Goal: Task Accomplishment & Management: Complete application form

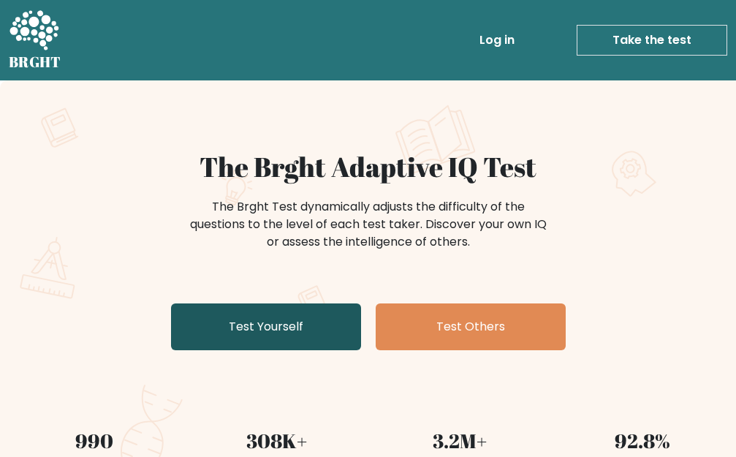
click at [235, 324] on link "Test Yourself" at bounding box center [266, 326] width 190 height 47
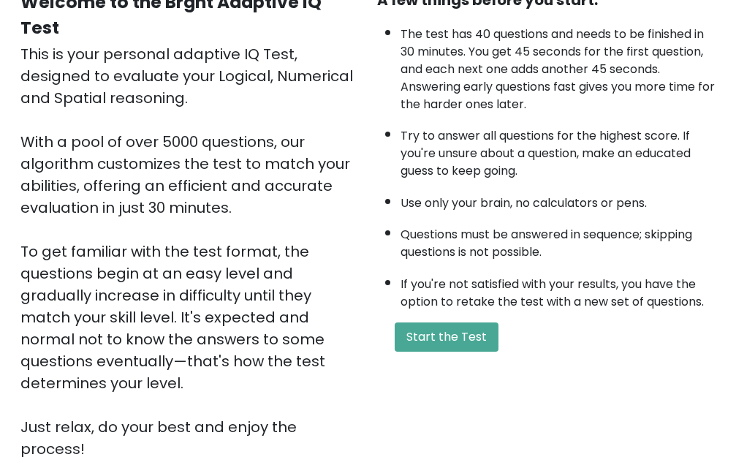
scroll to position [300, 0]
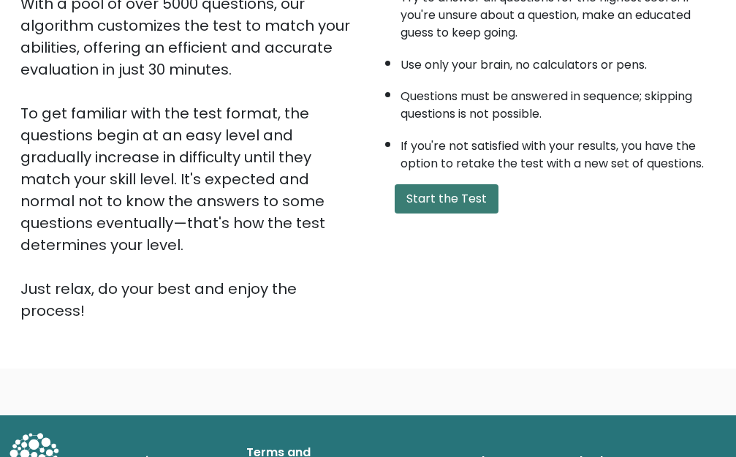
click at [427, 206] on button "Start the Test" at bounding box center [447, 198] width 104 height 29
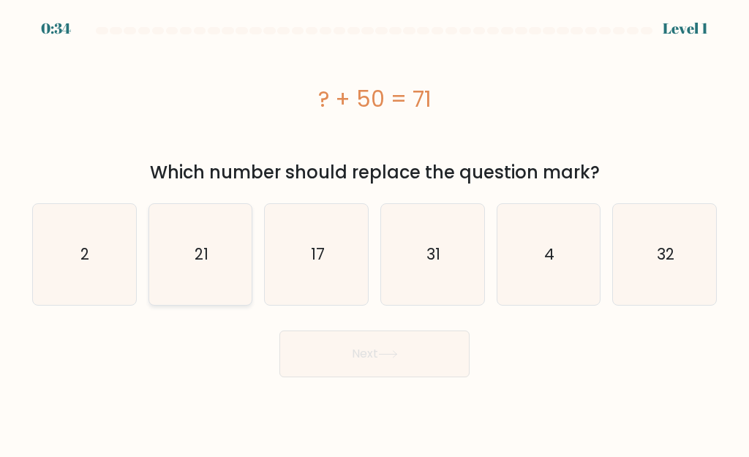
click at [230, 254] on icon "21" at bounding box center [200, 254] width 101 height 101
click at [374, 233] on input "b. 21" at bounding box center [374, 231] width 1 height 4
radio input "true"
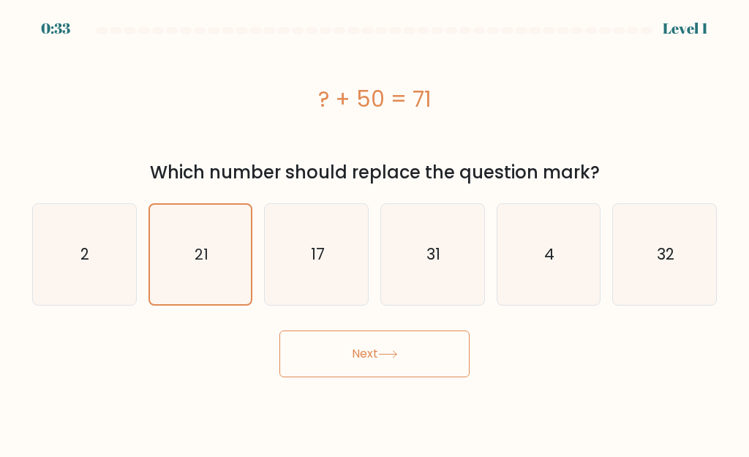
click at [333, 334] on button "Next" at bounding box center [374, 354] width 190 height 47
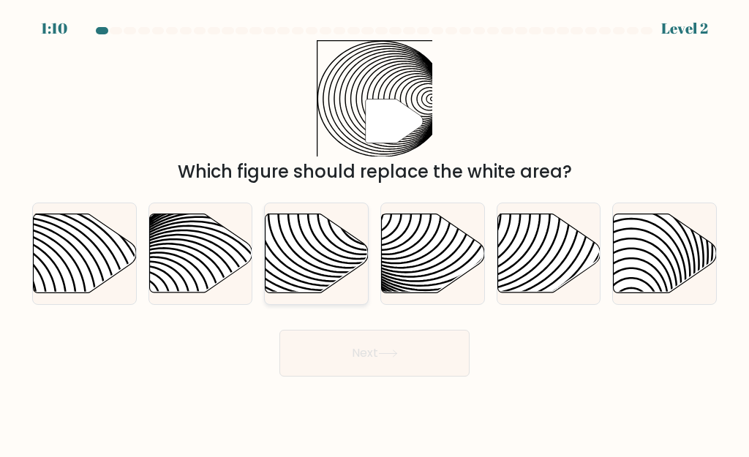
click at [307, 247] on icon at bounding box center [316, 253] width 103 height 79
click at [374, 233] on input "c." at bounding box center [374, 231] width 1 height 4
radio input "true"
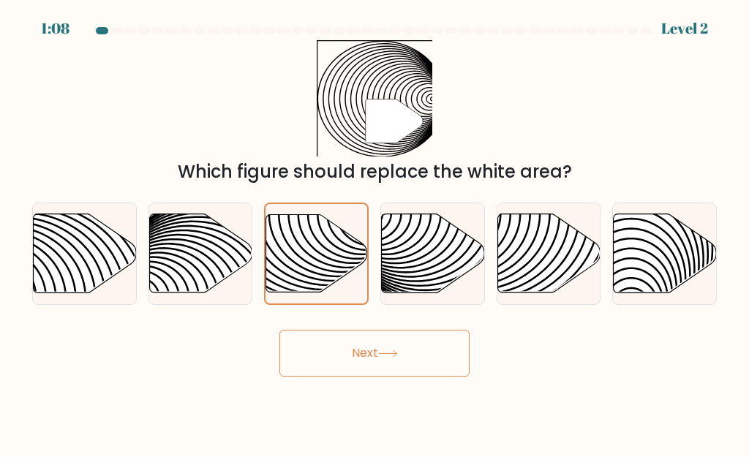
click at [345, 341] on button "Next" at bounding box center [374, 353] width 190 height 47
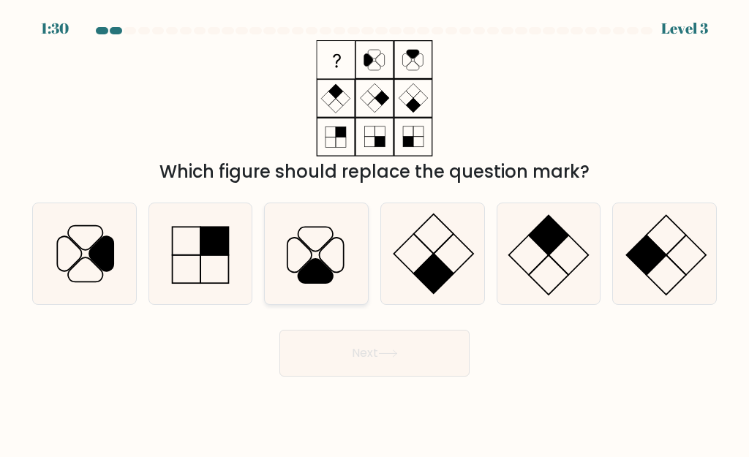
click at [320, 268] on icon at bounding box center [315, 271] width 34 height 24
click at [374, 233] on input "c." at bounding box center [374, 231] width 1 height 4
radio input "true"
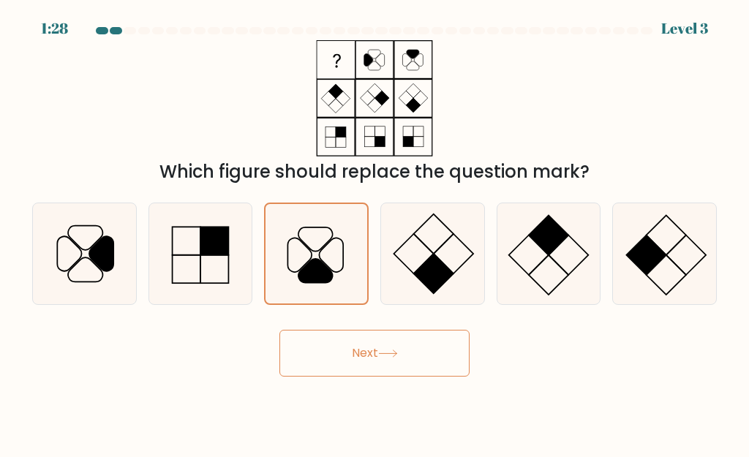
click at [363, 344] on button "Next" at bounding box center [374, 353] width 190 height 47
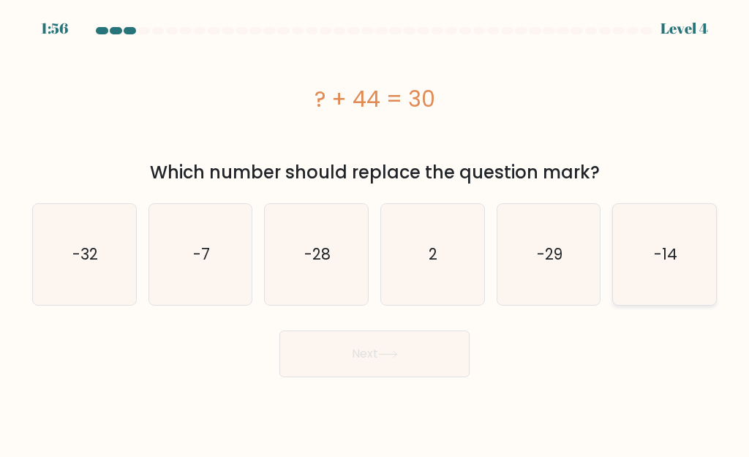
click at [637, 260] on icon "-14" at bounding box center [664, 254] width 101 height 101
click at [375, 233] on input "f. -14" at bounding box center [374, 231] width 1 height 4
radio input "true"
click at [389, 341] on button "Next" at bounding box center [374, 354] width 190 height 47
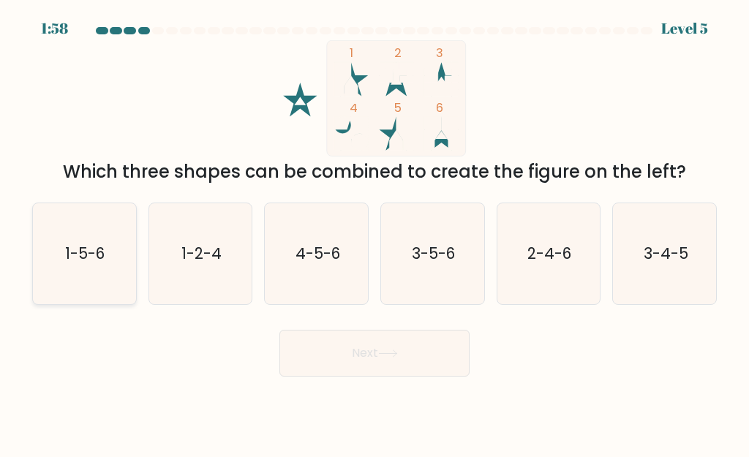
click at [121, 242] on icon "1-5-6" at bounding box center [84, 253] width 101 height 101
click at [374, 233] on input "a. 1-5-6" at bounding box center [374, 231] width 1 height 4
radio input "true"
click at [348, 341] on button "Next" at bounding box center [374, 353] width 190 height 47
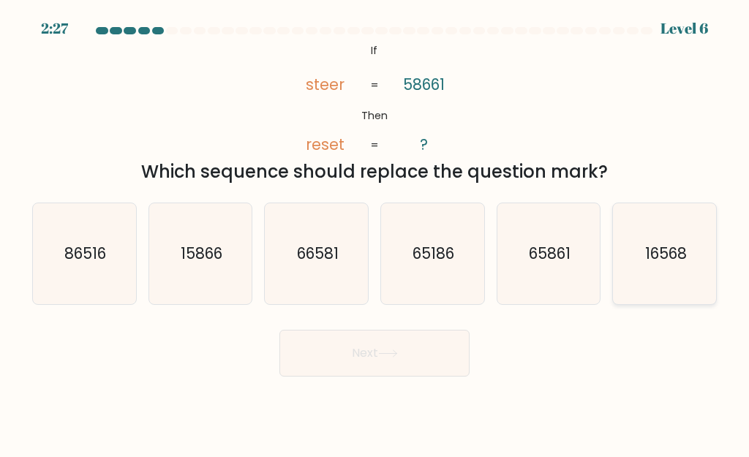
click at [619, 260] on icon "16568" at bounding box center [664, 253] width 101 height 101
click at [375, 233] on input "f. 16568" at bounding box center [374, 231] width 1 height 4
radio input "true"
click at [453, 350] on button "Next" at bounding box center [374, 353] width 190 height 47
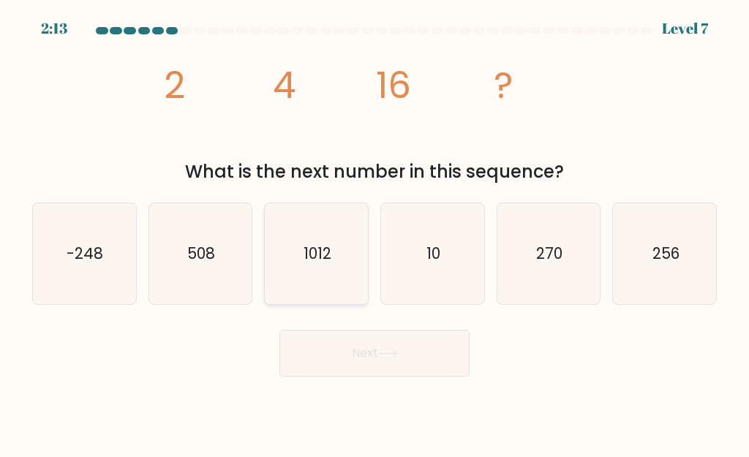
click at [325, 263] on text "1012" at bounding box center [317, 253] width 28 height 21
click at [374, 233] on input "c. 1012" at bounding box center [374, 231] width 1 height 4
radio input "true"
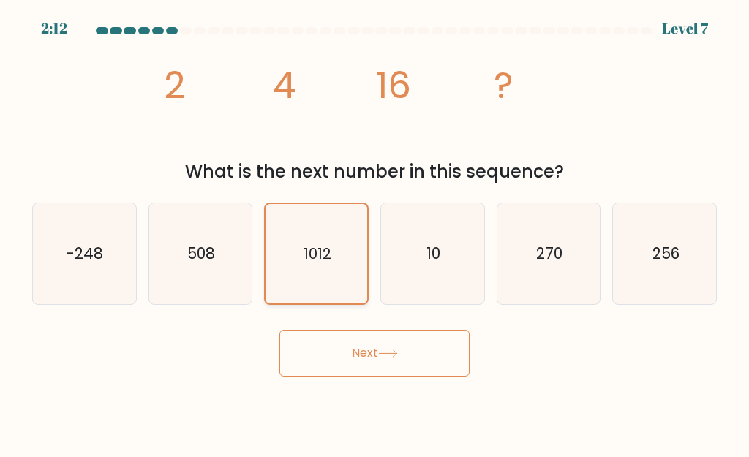
click at [340, 280] on icon "1012" at bounding box center [316, 253] width 99 height 99
click at [374, 233] on input "c. 1012" at bounding box center [374, 231] width 1 height 4
click at [632, 273] on icon "256" at bounding box center [664, 253] width 101 height 101
click at [375, 233] on input "f. 256" at bounding box center [374, 231] width 1 height 4
radio input "true"
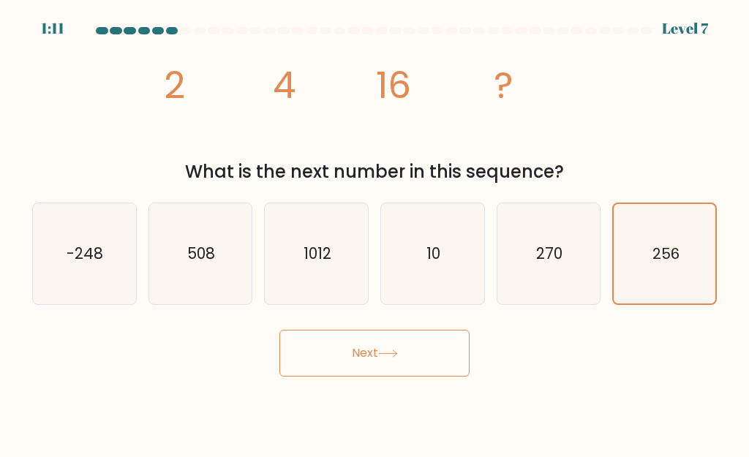
click at [399, 347] on button "Next" at bounding box center [374, 353] width 190 height 47
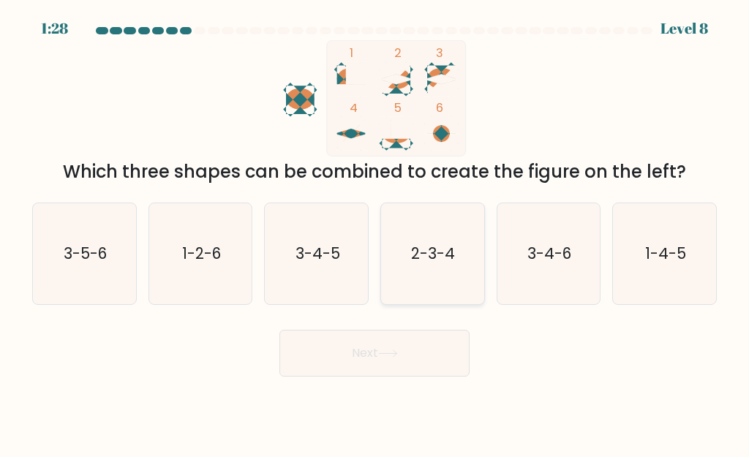
click at [432, 290] on icon "2-3-4" at bounding box center [432, 253] width 101 height 101
click at [375, 233] on input "d. 2-3-4" at bounding box center [374, 231] width 1 height 4
radio input "true"
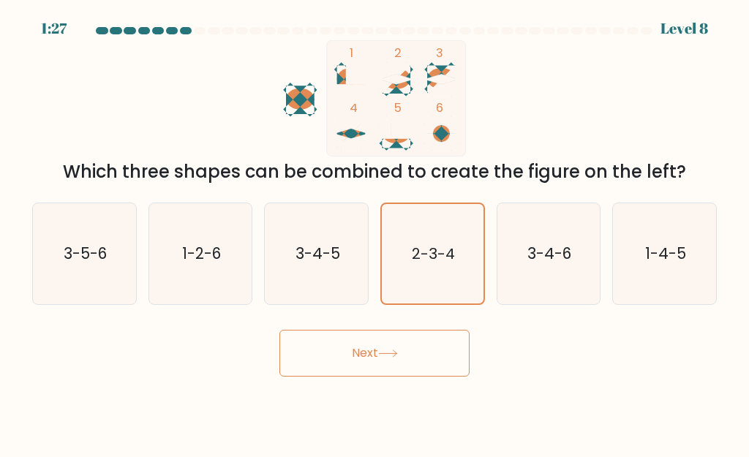
click at [394, 358] on icon at bounding box center [388, 354] width 20 height 8
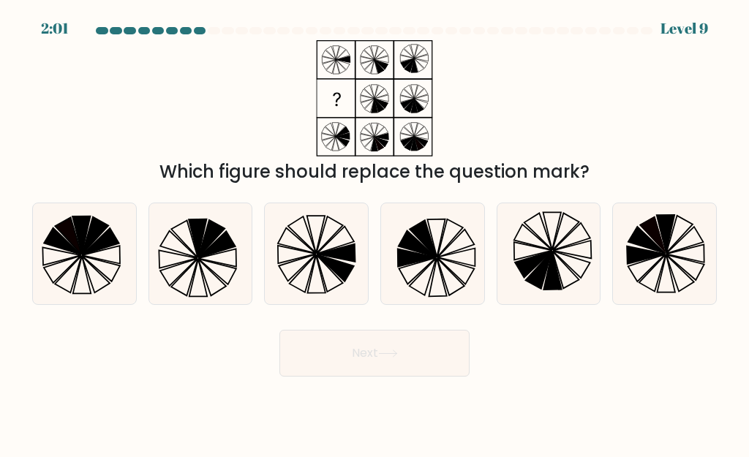
click at [353, 122] on icon at bounding box center [374, 98] width 183 height 116
click at [336, 237] on icon at bounding box center [316, 253] width 101 height 101
click at [374, 233] on input "c." at bounding box center [374, 231] width 1 height 4
radio input "true"
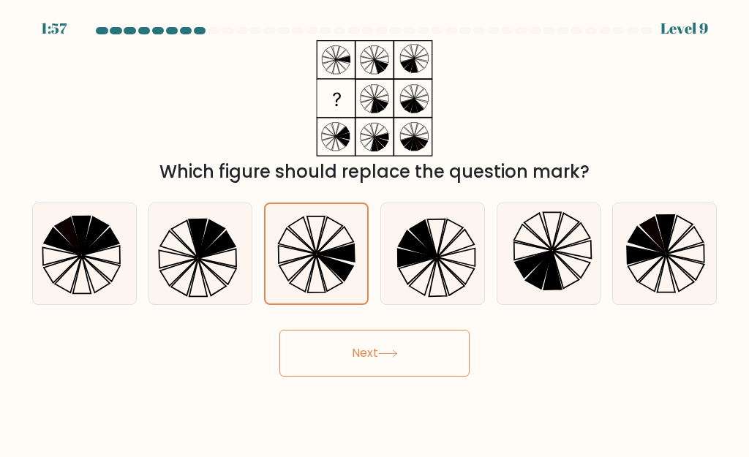
click at [363, 362] on button "Next" at bounding box center [374, 353] width 190 height 47
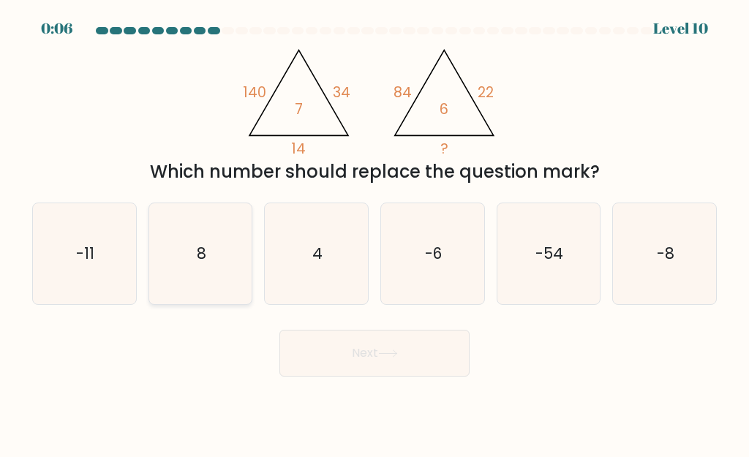
click at [203, 253] on text "8" at bounding box center [202, 253] width 10 height 21
click at [374, 233] on input "b. 8" at bounding box center [374, 231] width 1 height 4
radio input "true"
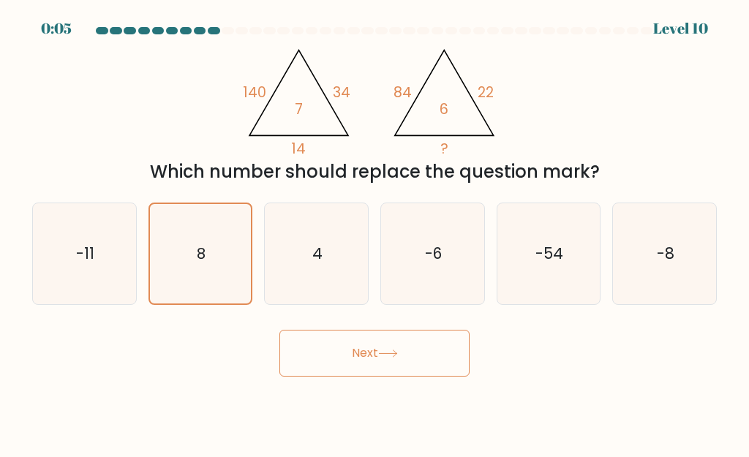
click at [335, 363] on button "Next" at bounding box center [374, 353] width 190 height 47
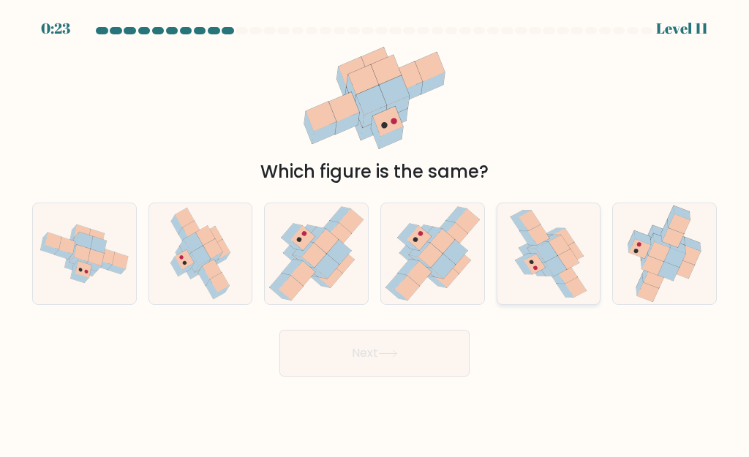
click at [517, 271] on icon at bounding box center [548, 253] width 80 height 101
click at [375, 233] on input "e." at bounding box center [374, 231] width 1 height 4
radio input "true"
click at [428, 352] on button "Next" at bounding box center [374, 353] width 190 height 47
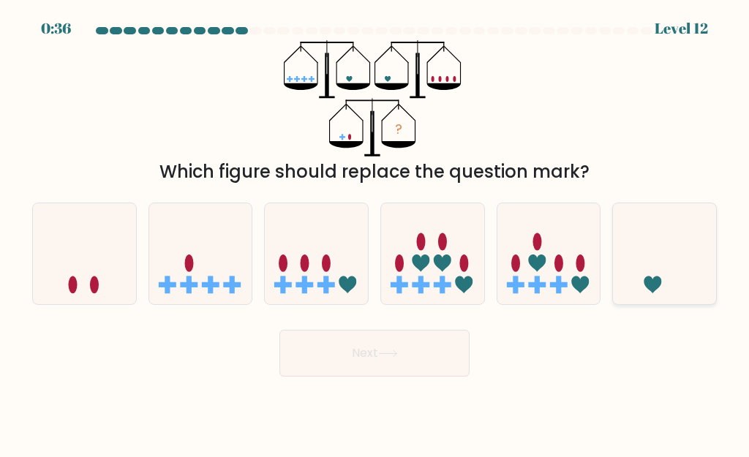
click at [619, 268] on icon at bounding box center [664, 254] width 103 height 86
click at [375, 233] on input "f." at bounding box center [374, 231] width 1 height 4
radio input "true"
click at [428, 352] on button "Next" at bounding box center [374, 353] width 190 height 47
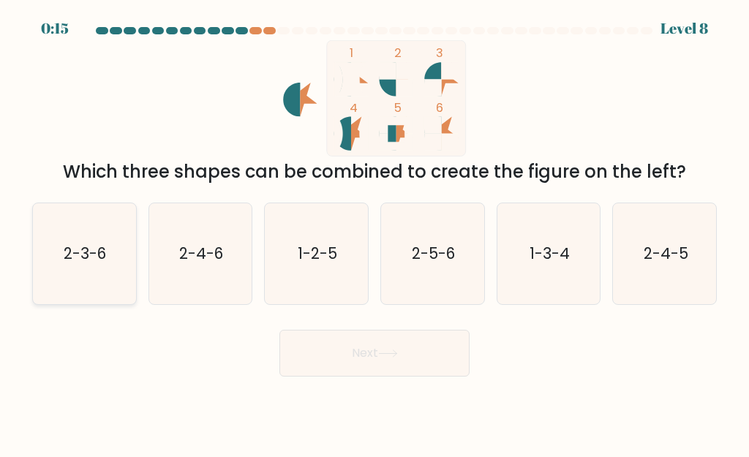
click at [95, 230] on icon "2-3-6" at bounding box center [84, 253] width 101 height 101
click at [374, 230] on input "a. 2-3-6" at bounding box center [374, 231] width 1 height 4
radio input "true"
click at [333, 366] on button "Next" at bounding box center [374, 353] width 190 height 47
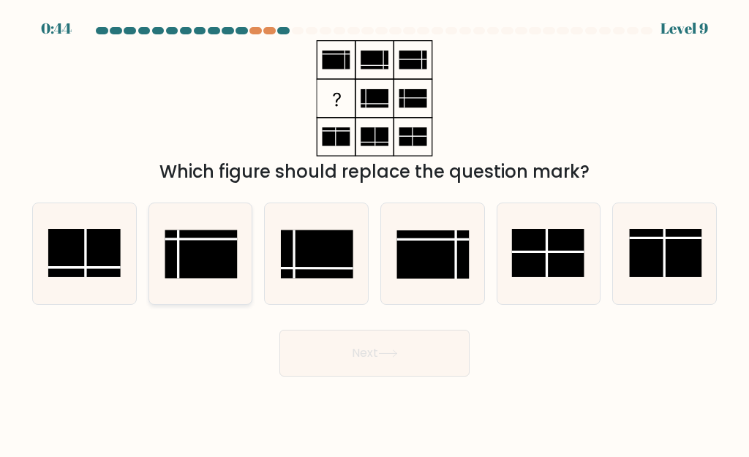
click at [178, 256] on line at bounding box center [178, 254] width 0 height 48
click at [374, 233] on input "b." at bounding box center [374, 231] width 1 height 4
radio input "true"
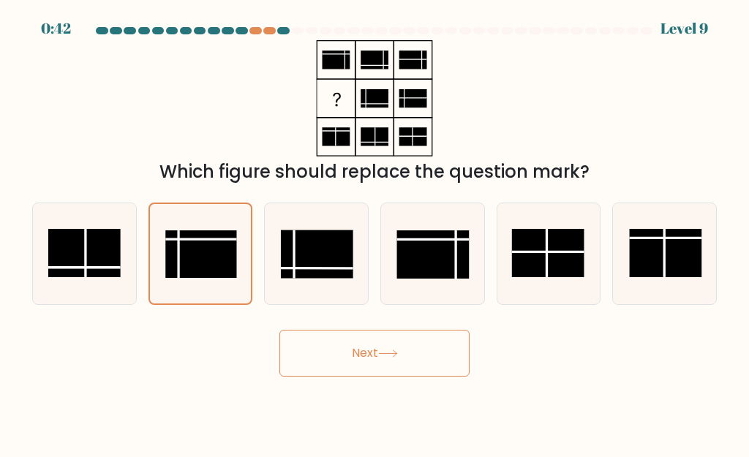
click at [307, 358] on button "Next" at bounding box center [374, 353] width 190 height 47
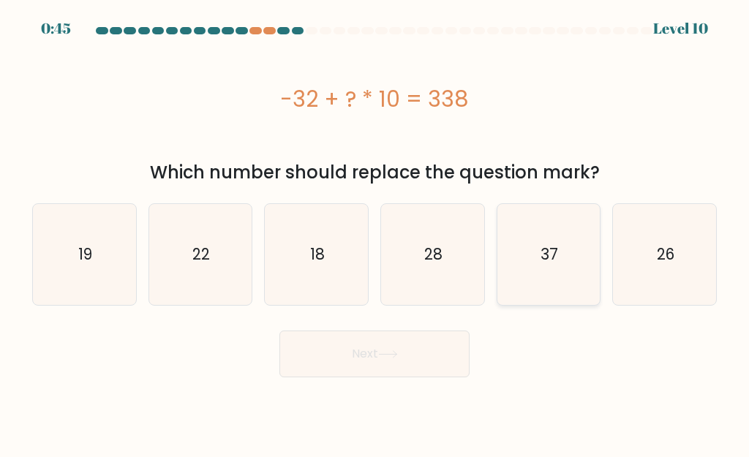
click at [514, 222] on icon "37" at bounding box center [548, 254] width 101 height 101
click at [375, 229] on input "e. 37" at bounding box center [374, 231] width 1 height 4
radio input "true"
click at [394, 352] on icon at bounding box center [388, 354] width 20 height 8
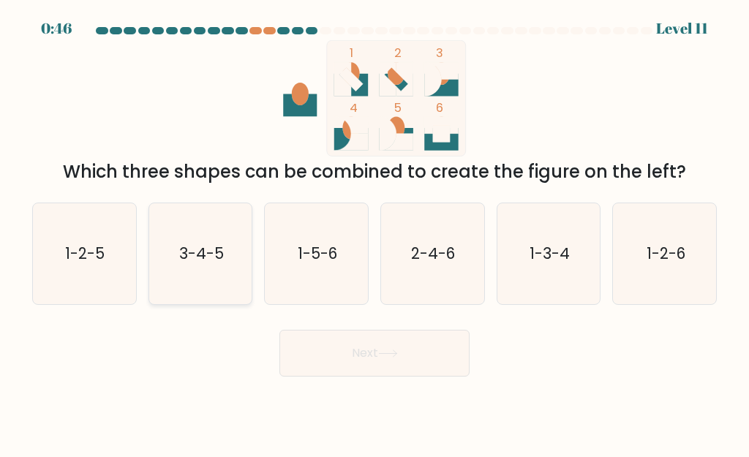
click at [222, 243] on text "3-4-5" at bounding box center [201, 253] width 45 height 21
click at [374, 233] on input "b. 3-4-5" at bounding box center [374, 231] width 1 height 4
radio input "true"
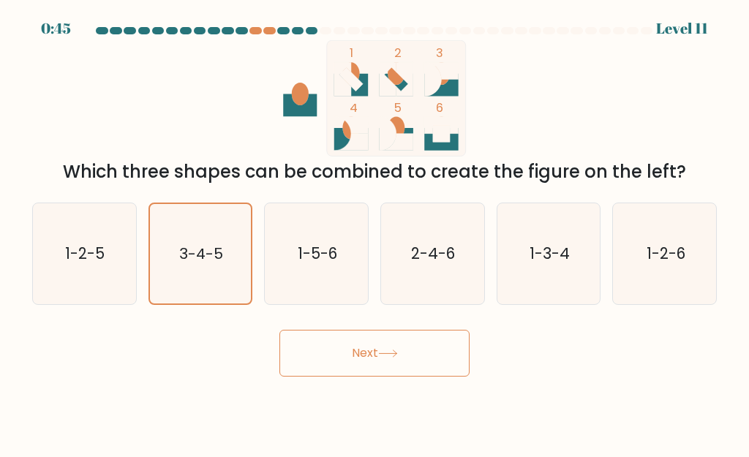
click at [335, 358] on button "Next" at bounding box center [374, 353] width 190 height 47
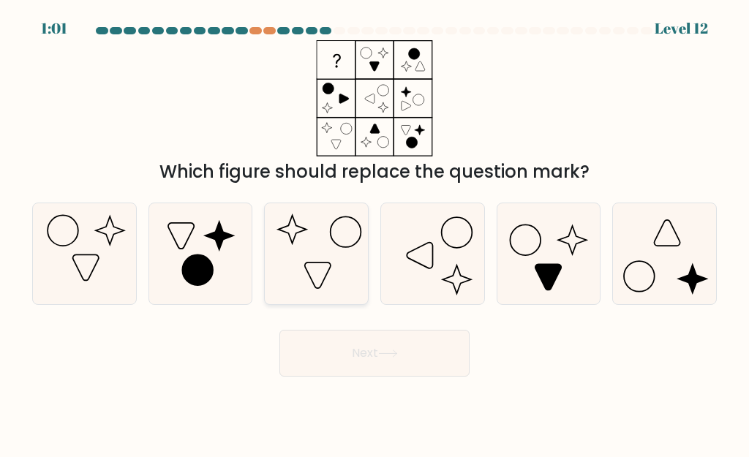
click at [346, 266] on icon at bounding box center [316, 253] width 101 height 101
click at [374, 233] on input "c." at bounding box center [374, 231] width 1 height 4
radio input "true"
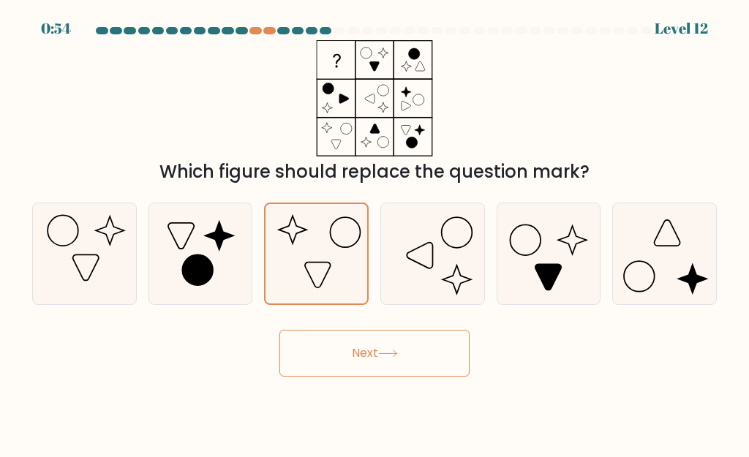
click at [381, 360] on button "Next" at bounding box center [374, 353] width 190 height 47
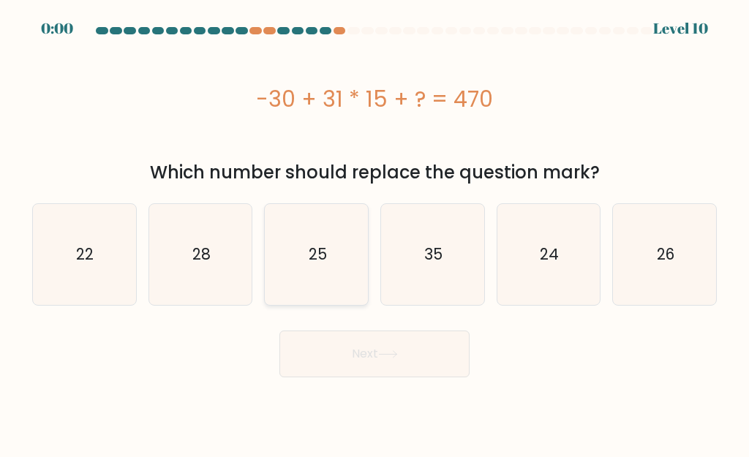
click at [338, 219] on icon "25" at bounding box center [316, 254] width 101 height 101
click at [374, 229] on input "c. 25" at bounding box center [374, 231] width 1 height 4
radio input "true"
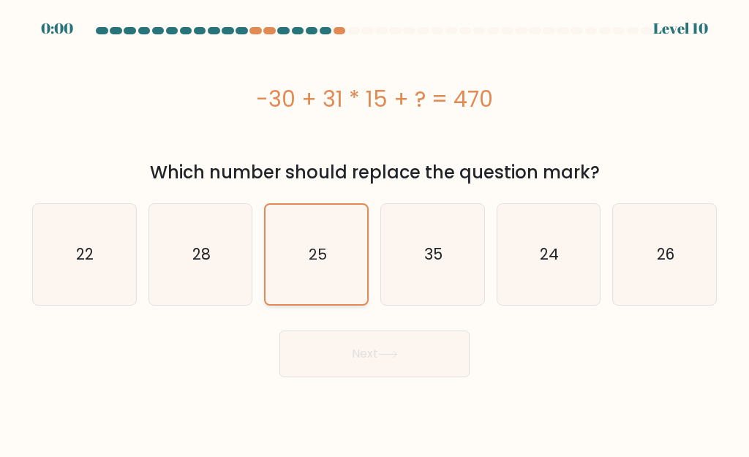
click at [338, 219] on icon "25" at bounding box center [316, 254] width 99 height 99
click at [374, 229] on input "c. 25" at bounding box center [374, 231] width 1 height 4
click at [355, 350] on div "Next" at bounding box center [374, 350] width 702 height 54
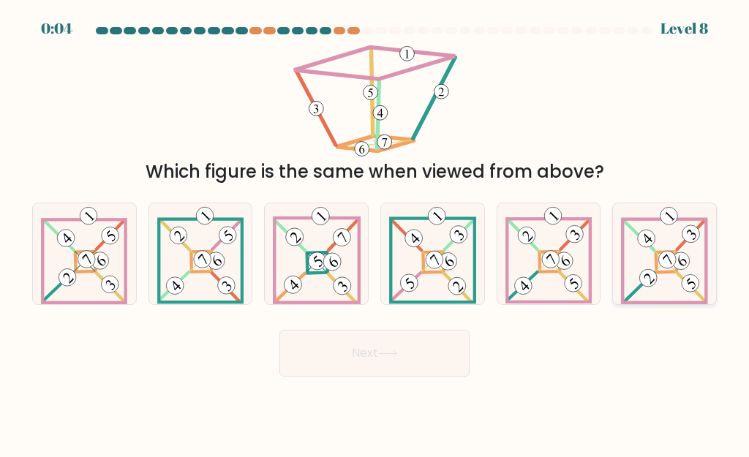
click at [637, 243] on icon at bounding box center [664, 253] width 86 height 101
click at [375, 233] on input "f." at bounding box center [374, 231] width 1 height 4
radio input "true"
click at [420, 352] on button "Next" at bounding box center [374, 353] width 190 height 47
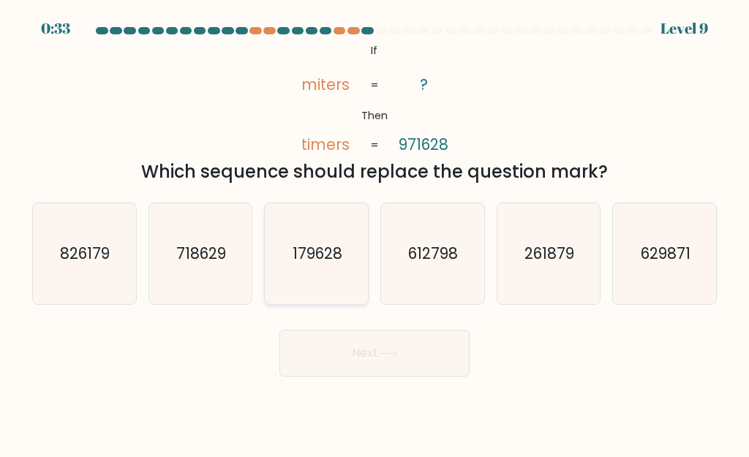
click at [315, 245] on text "179628" at bounding box center [317, 253] width 50 height 21
click at [374, 233] on input "c. 179628" at bounding box center [374, 231] width 1 height 4
radio input "true"
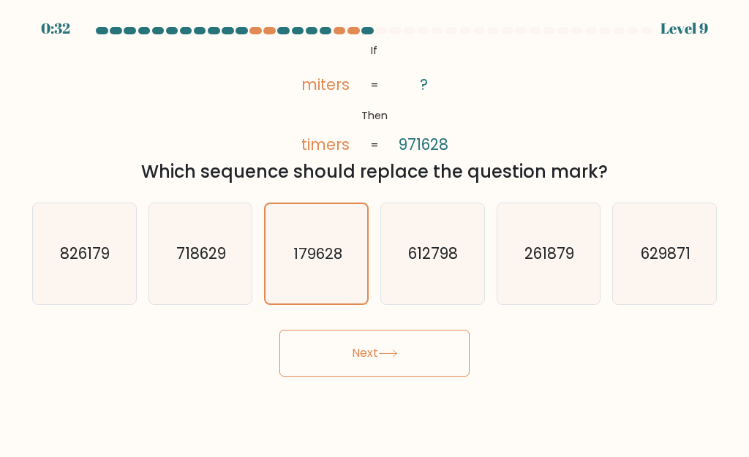
click at [348, 350] on button "Next" at bounding box center [374, 353] width 190 height 47
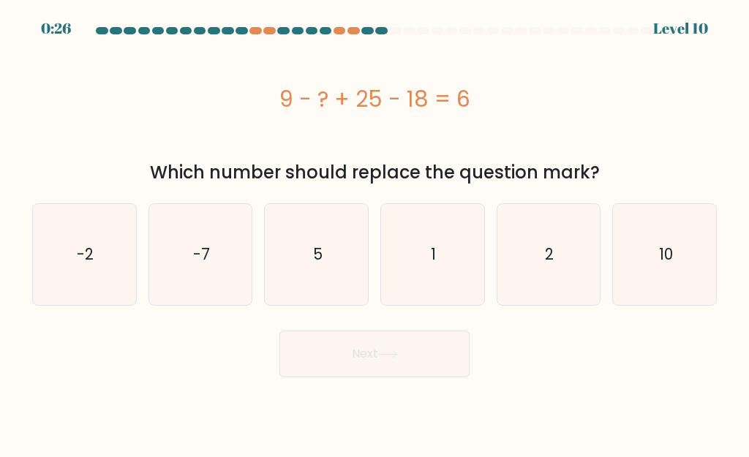
drag, startPoint x: 297, startPoint y: 99, endPoint x: 420, endPoint y: 110, distance: 123.3
click at [420, 110] on div "9 - ? + 25 - 18 = 6" at bounding box center [374, 99] width 684 height 33
click at [632, 253] on icon "10" at bounding box center [664, 254] width 101 height 101
click at [375, 233] on input "f. 10" at bounding box center [374, 231] width 1 height 4
radio input "true"
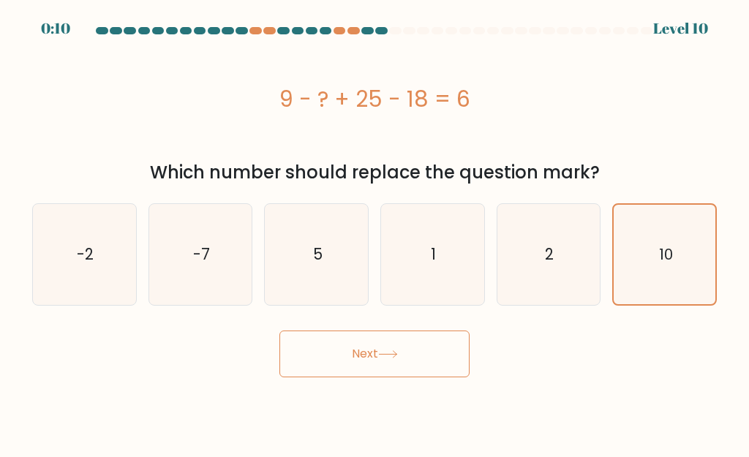
click at [409, 350] on button "Next" at bounding box center [374, 354] width 190 height 47
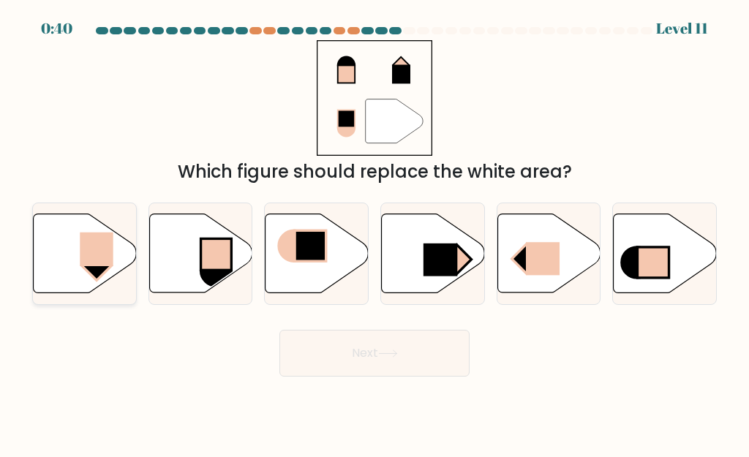
click at [113, 246] on rect at bounding box center [96, 250] width 33 height 34
click at [374, 233] on input "a." at bounding box center [374, 231] width 1 height 4
radio input "true"
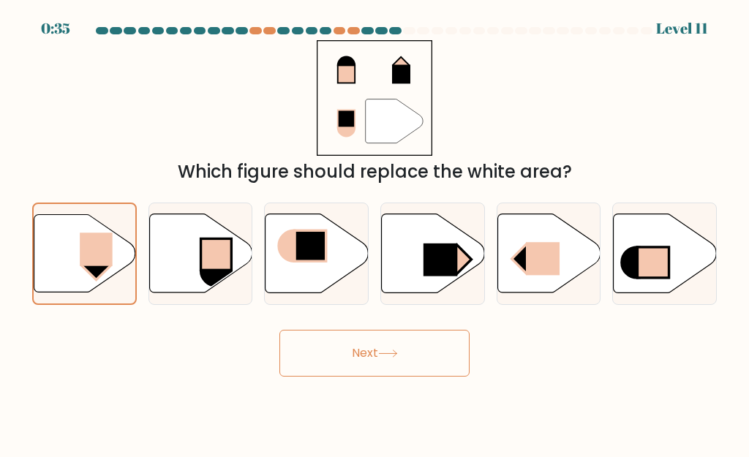
click at [343, 347] on button "Next" at bounding box center [374, 353] width 190 height 47
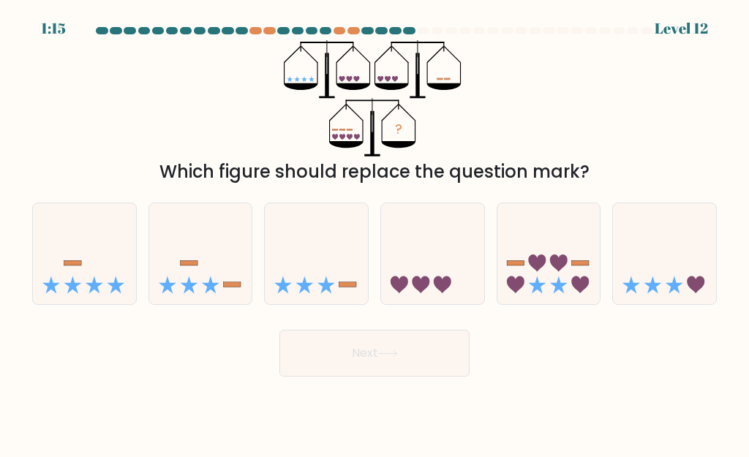
click at [412, 33] on div at bounding box center [409, 30] width 12 height 7
click at [616, 286] on icon at bounding box center [664, 254] width 103 height 86
click at [375, 233] on input "f." at bounding box center [374, 231] width 1 height 4
radio input "true"
click at [453, 352] on button "Next" at bounding box center [374, 353] width 190 height 47
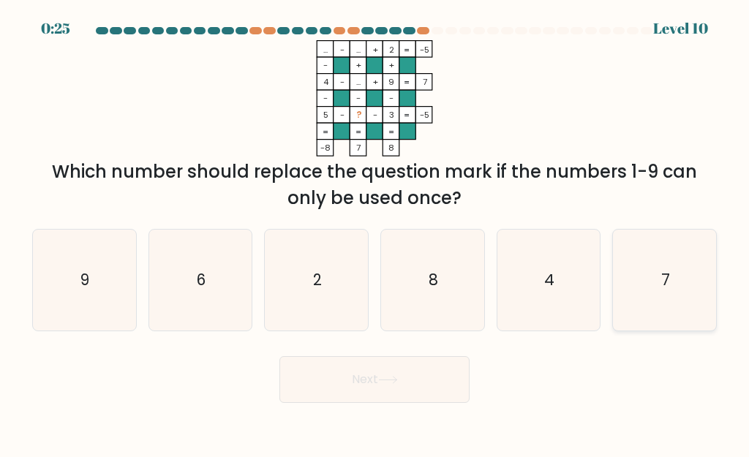
click at [619, 292] on icon "7" at bounding box center [664, 280] width 101 height 101
click at [375, 233] on input "f. 7" at bounding box center [374, 231] width 1 height 4
radio input "true"
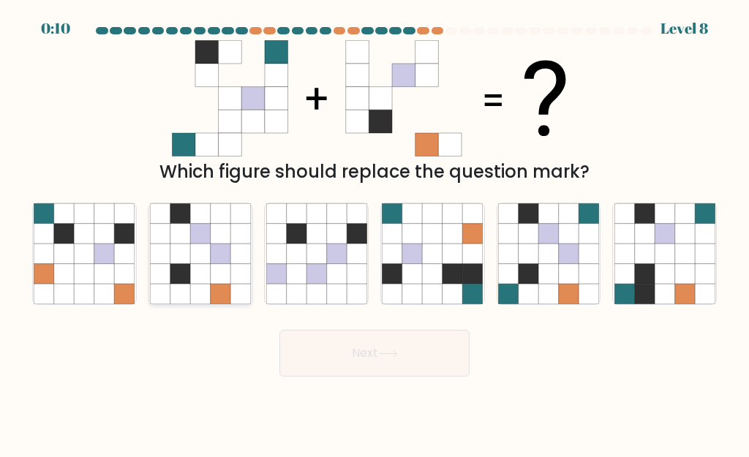
click at [192, 271] on icon at bounding box center [200, 274] width 20 height 20
click at [374, 233] on input "b." at bounding box center [374, 231] width 1 height 4
radio input "true"
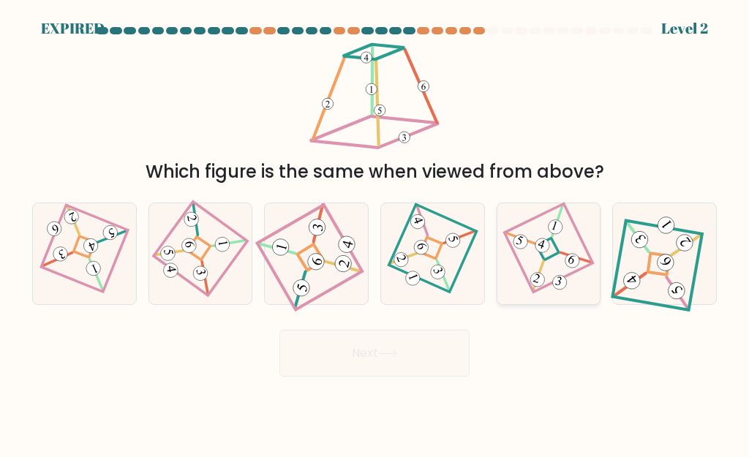
click at [555, 266] on icon at bounding box center [548, 254] width 69 height 80
click at [375, 233] on input "e." at bounding box center [374, 231] width 1 height 4
radio input "true"
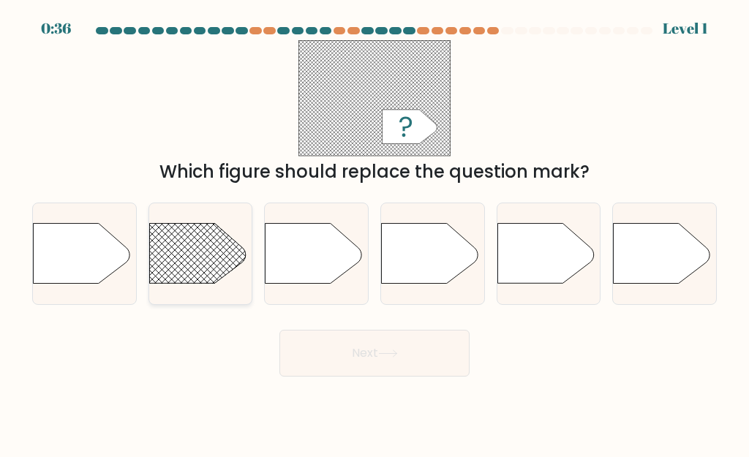
click at [156, 260] on rect at bounding box center [135, 204] width 268 height 204
click at [374, 233] on input "b." at bounding box center [374, 231] width 1 height 4
radio input "true"
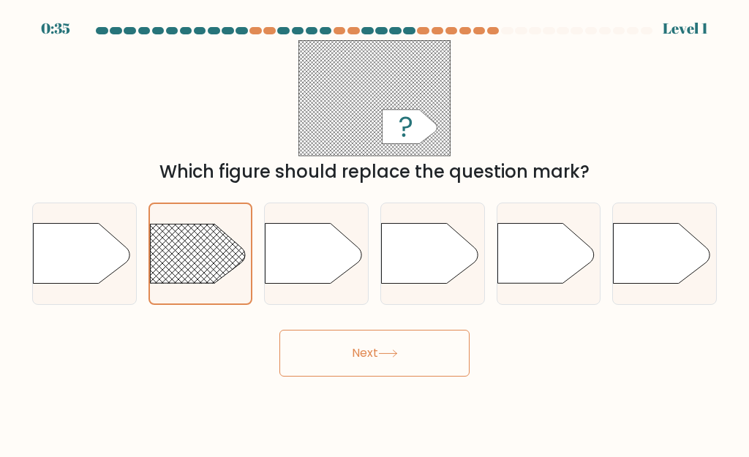
click at [335, 371] on button "Next" at bounding box center [374, 353] width 190 height 47
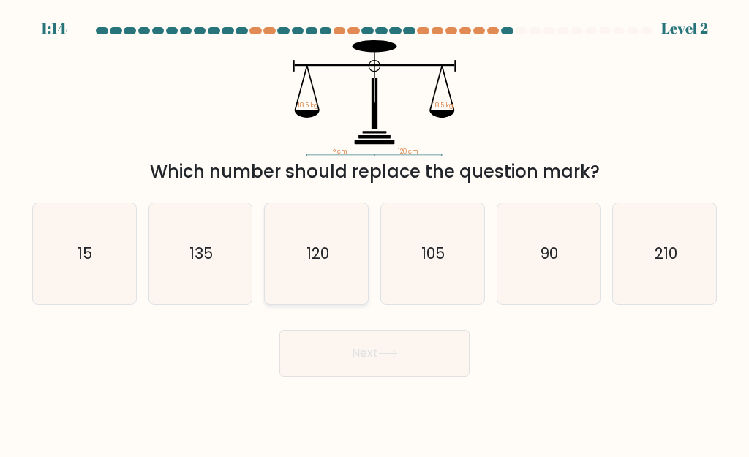
click at [305, 271] on icon "120" at bounding box center [316, 253] width 101 height 101
click at [374, 233] on input "c. 120" at bounding box center [374, 231] width 1 height 4
radio input "true"
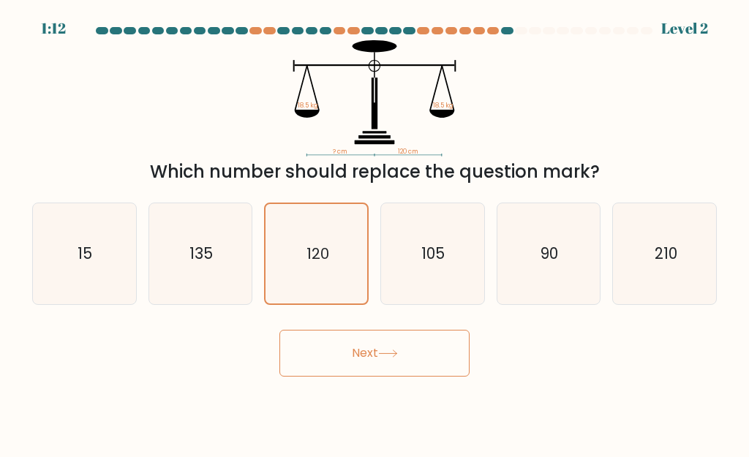
click at [360, 355] on button "Next" at bounding box center [374, 353] width 190 height 47
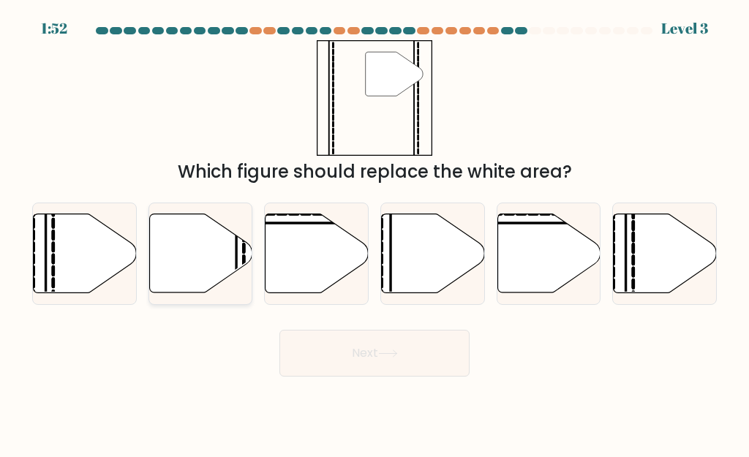
click at [220, 271] on icon at bounding box center [200, 253] width 103 height 79
click at [374, 233] on input "b." at bounding box center [374, 231] width 1 height 4
radio input "true"
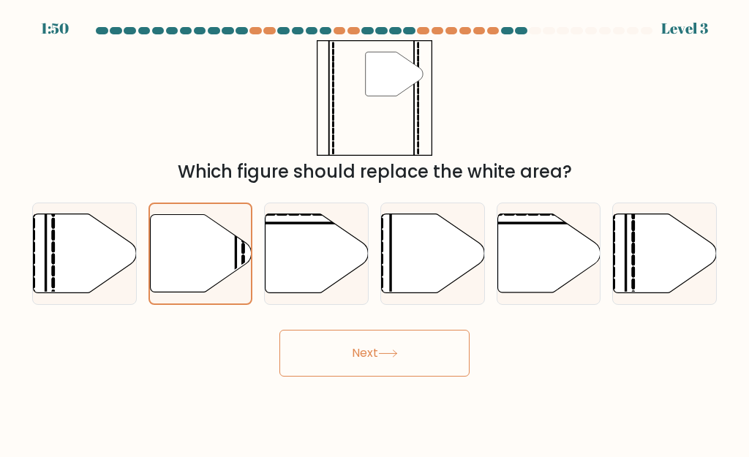
click at [350, 352] on button "Next" at bounding box center [374, 353] width 190 height 47
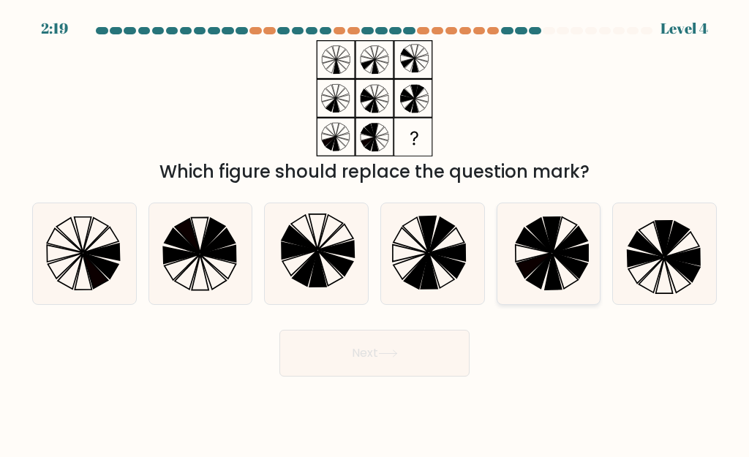
click at [568, 255] on icon at bounding box center [570, 252] width 35 height 17
click at [375, 233] on input "e." at bounding box center [374, 231] width 1 height 4
radio input "true"
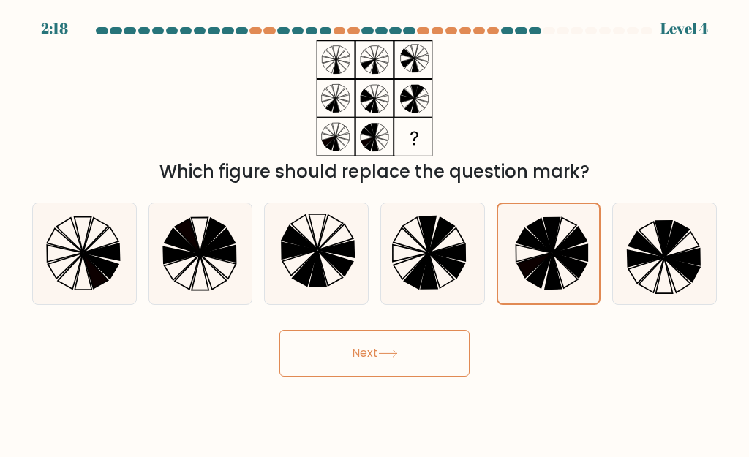
click at [448, 371] on button "Next" at bounding box center [374, 353] width 190 height 47
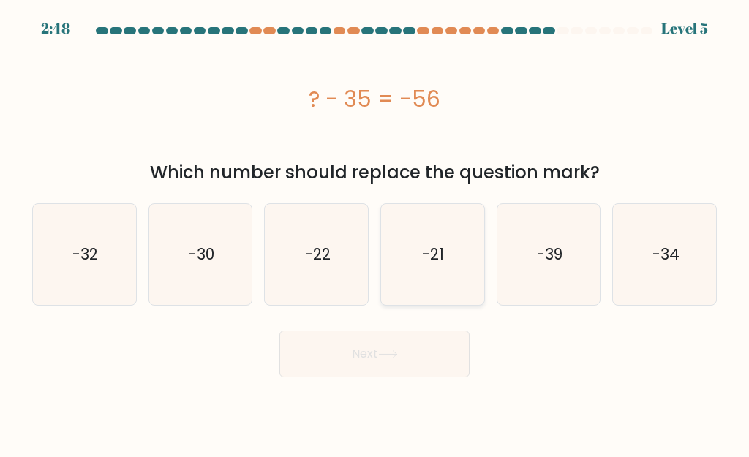
click at [418, 245] on icon "-21" at bounding box center [432, 254] width 101 height 101
click at [375, 233] on input "d. -21" at bounding box center [374, 231] width 1 height 4
radio input "true"
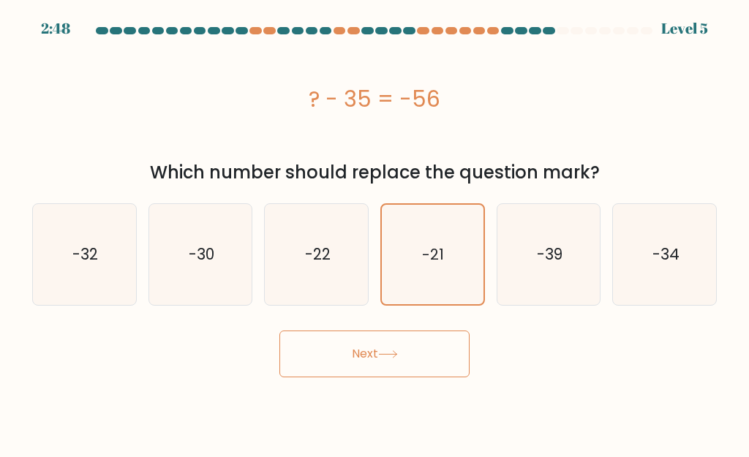
click at [418, 347] on button "Next" at bounding box center [374, 354] width 190 height 47
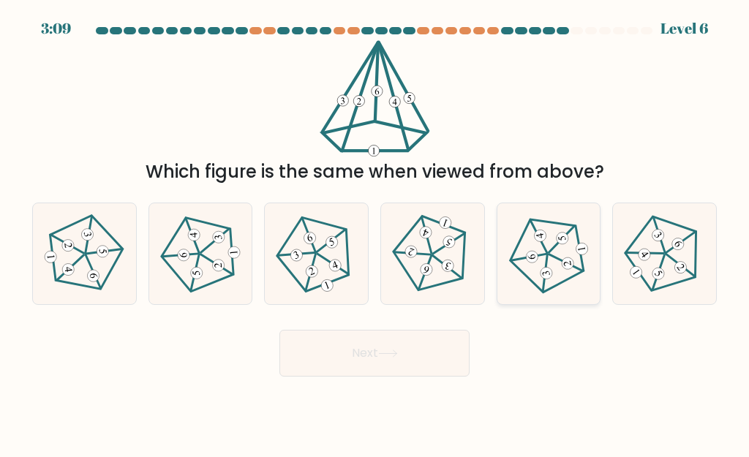
click at [535, 261] on 152 at bounding box center [532, 257] width 14 height 14
click at [375, 233] on input "e." at bounding box center [374, 231] width 1 height 4
radio input "true"
click at [520, 287] on icon at bounding box center [549, 254] width 80 height 80
click at [375, 233] on input "e." at bounding box center [374, 231] width 1 height 4
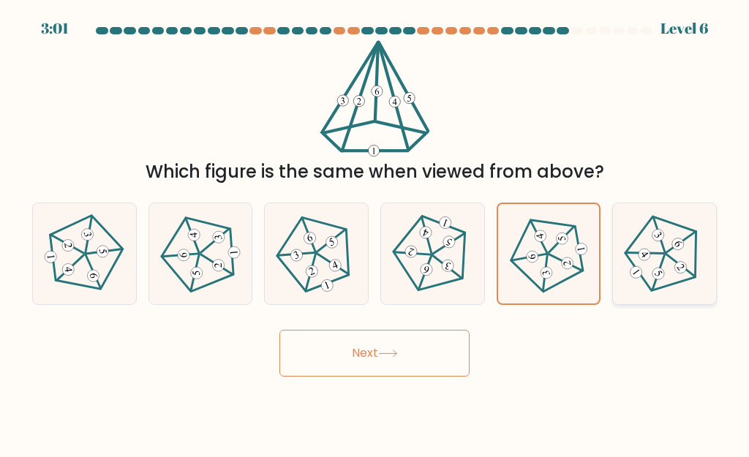
click at [655, 266] on icon at bounding box center [664, 254] width 80 height 80
click at [375, 233] on input "f." at bounding box center [374, 231] width 1 height 4
radio input "true"
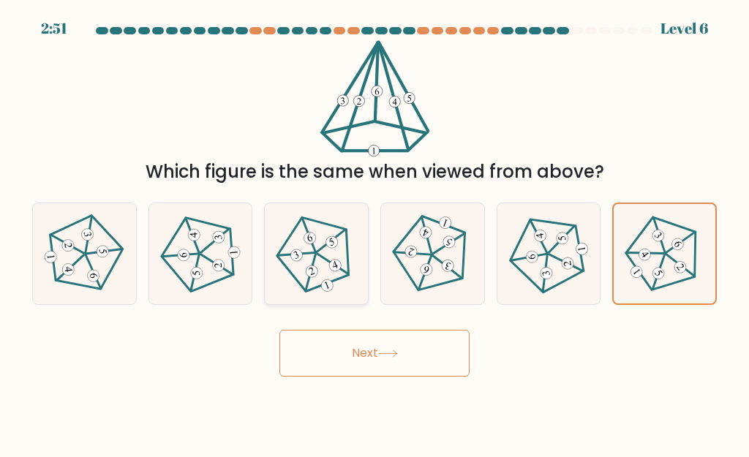
click at [346, 284] on icon at bounding box center [316, 254] width 80 height 80
click at [374, 233] on input "c." at bounding box center [374, 231] width 1 height 4
radio input "true"
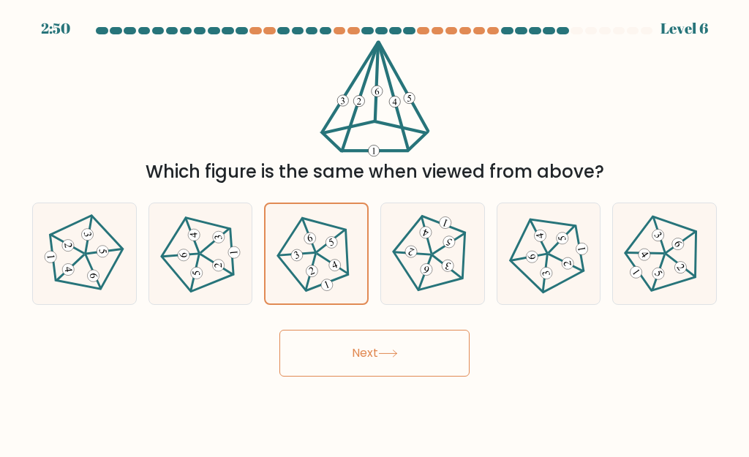
click at [376, 355] on button "Next" at bounding box center [374, 353] width 190 height 47
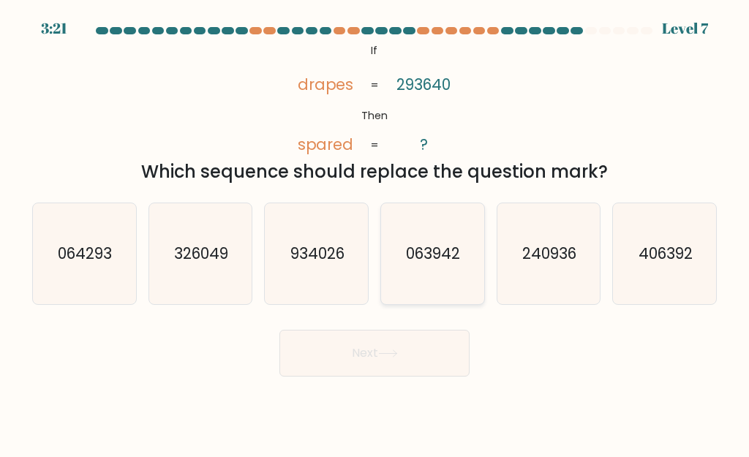
click at [453, 281] on icon "063942" at bounding box center [432, 253] width 101 height 101
click at [375, 233] on input "d. 063942" at bounding box center [374, 231] width 1 height 4
radio input "true"
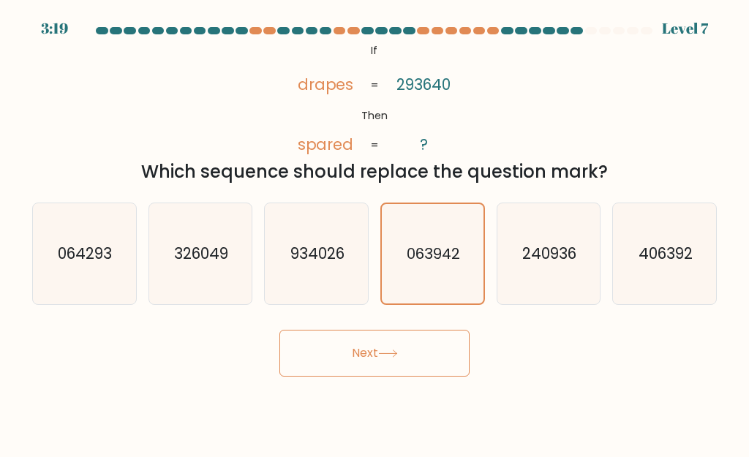
click at [428, 332] on button "Next" at bounding box center [374, 353] width 190 height 47
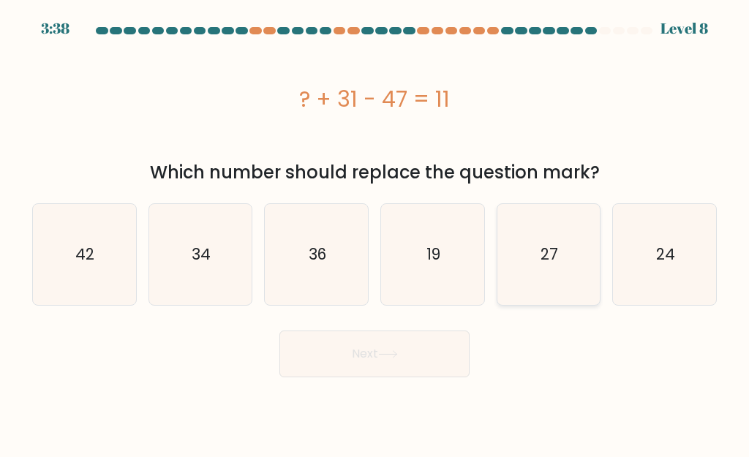
click at [522, 253] on icon "27" at bounding box center [548, 254] width 101 height 101
click at [375, 233] on input "e. 27" at bounding box center [374, 231] width 1 height 4
radio input "true"
click at [399, 342] on button "Next" at bounding box center [374, 354] width 190 height 47
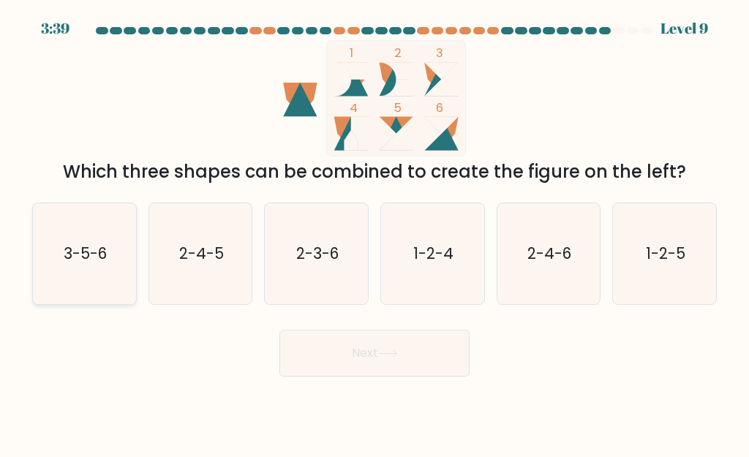
click at [102, 235] on icon "3-5-6" at bounding box center [84, 253] width 101 height 101
click at [374, 233] on input "a. 3-5-6" at bounding box center [374, 231] width 1 height 4
radio input "true"
click at [330, 360] on button "Next" at bounding box center [374, 353] width 190 height 47
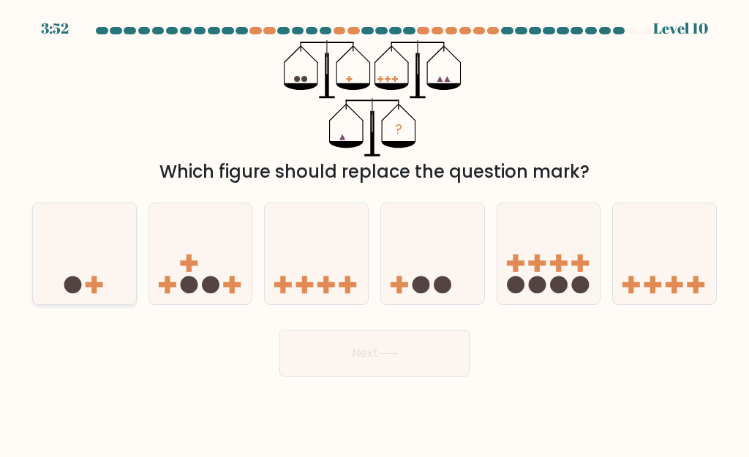
click at [85, 263] on icon at bounding box center [84, 254] width 103 height 86
click at [374, 233] on input "a." at bounding box center [374, 231] width 1 height 4
radio input "true"
click at [340, 350] on button "Next" at bounding box center [374, 353] width 190 height 47
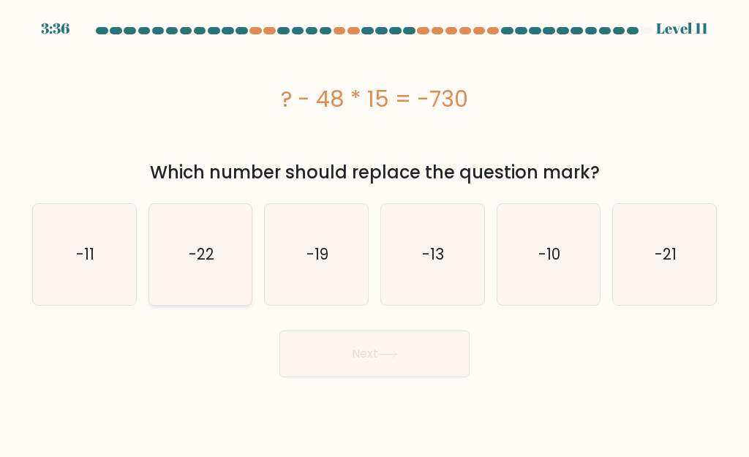
click at [220, 240] on icon "-22" at bounding box center [200, 254] width 101 height 101
click at [374, 233] on input "b. -22" at bounding box center [374, 231] width 1 height 4
radio input "true"
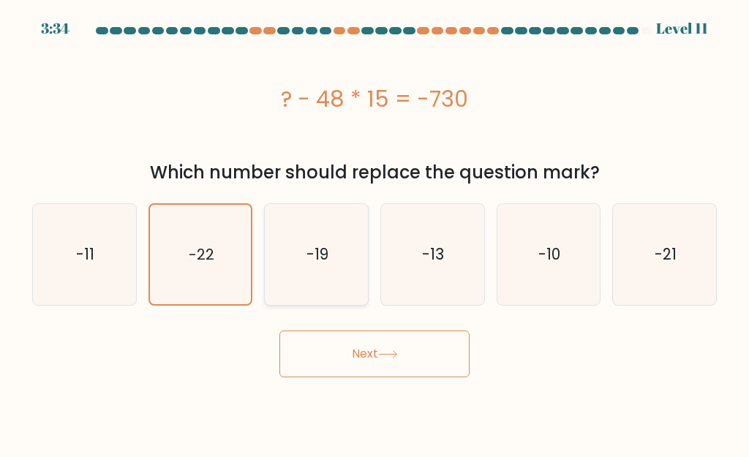
click at [305, 243] on icon "-19" at bounding box center [316, 254] width 101 height 101
click at [374, 233] on input "c. -19" at bounding box center [374, 231] width 1 height 4
radio input "true"
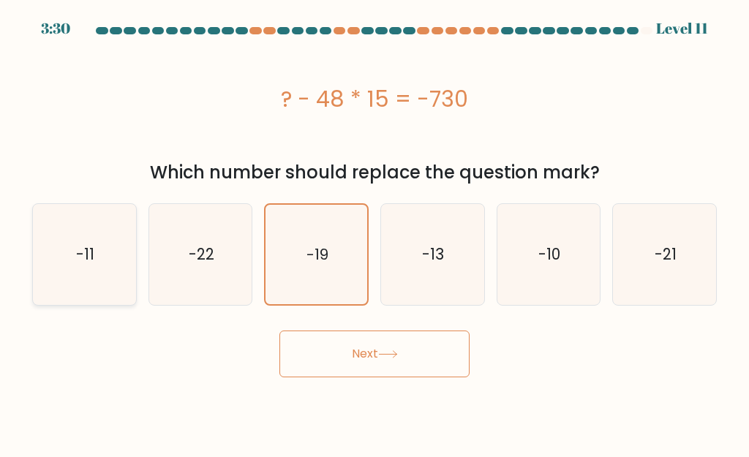
click at [136, 263] on div "-11" at bounding box center [84, 254] width 105 height 102
click at [374, 233] on input "a. -11" at bounding box center [374, 231] width 1 height 4
radio input "true"
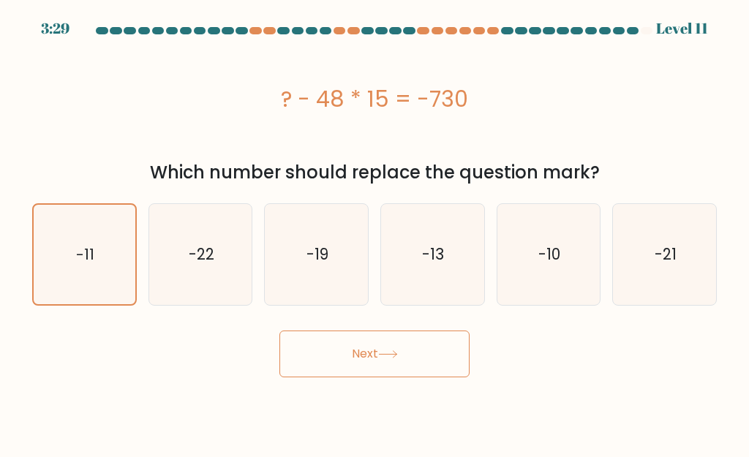
click at [317, 366] on button "Next" at bounding box center [374, 354] width 190 height 47
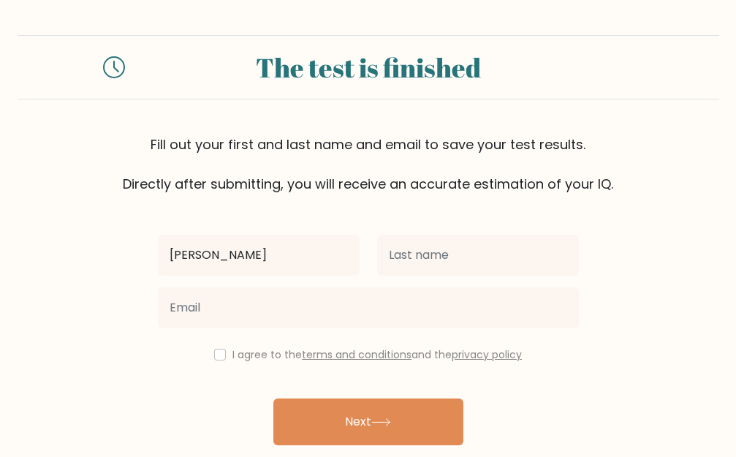
type input "[PERSON_NAME]"
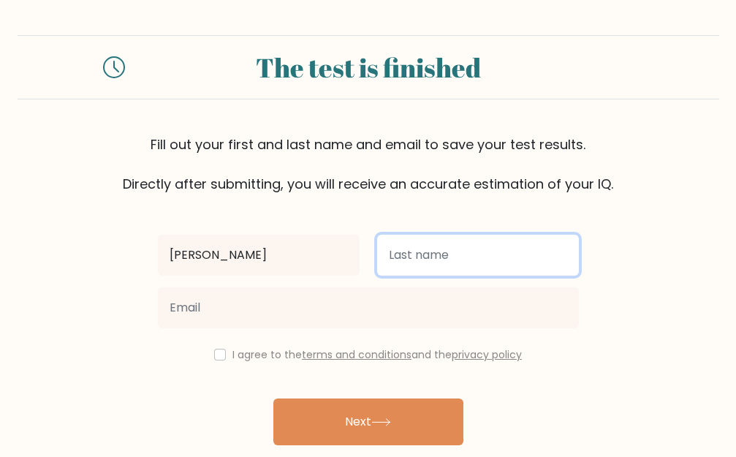
click at [420, 268] on input "text" at bounding box center [478, 255] width 202 height 41
type input "meena"
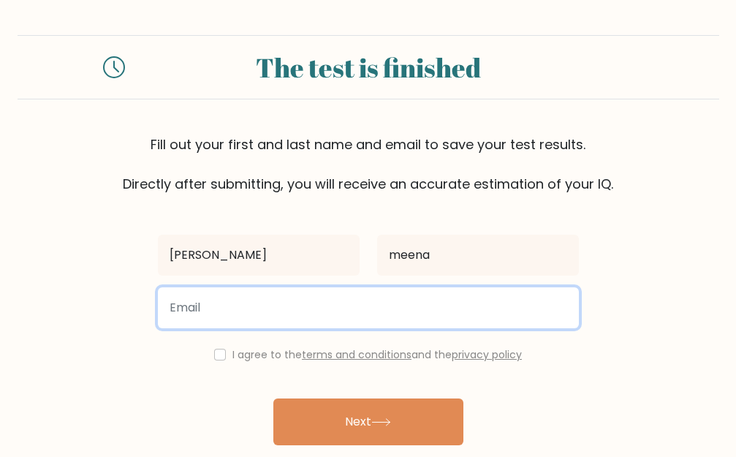
click at [392, 317] on input "email" at bounding box center [368, 307] width 421 height 41
type input "[EMAIL_ADDRESS][DOMAIN_NAME]"
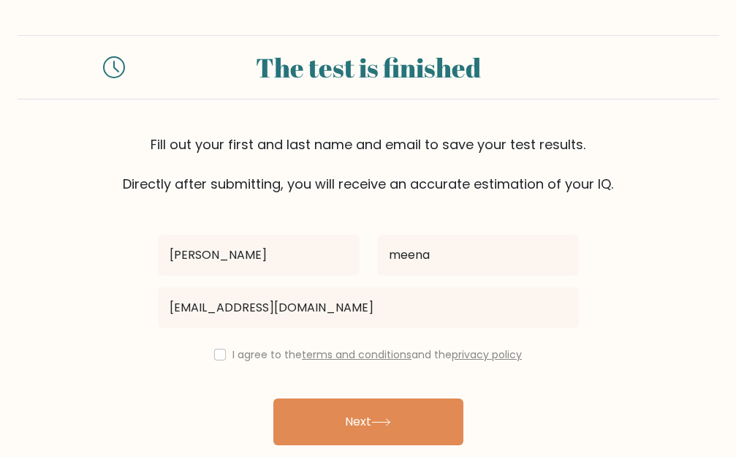
click at [223, 353] on div "I agree to the terms and conditions and the privacy policy" at bounding box center [368, 355] width 439 height 18
click at [215, 358] on input "checkbox" at bounding box center [220, 355] width 12 height 12
checkbox input "true"
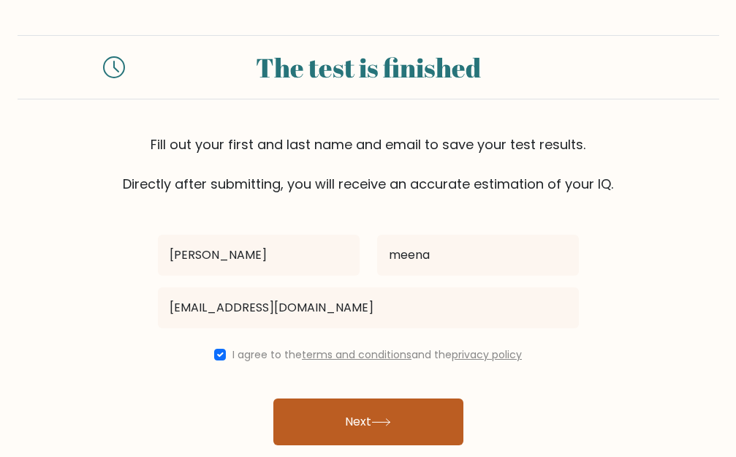
click at [328, 412] on button "Next" at bounding box center [368, 422] width 190 height 47
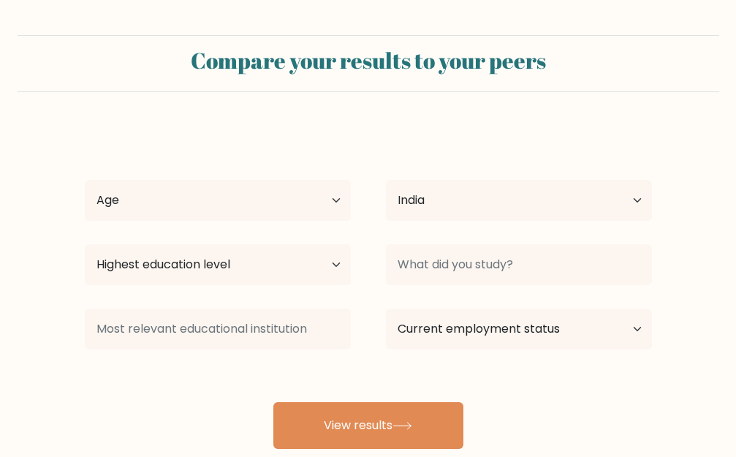
select select "IN"
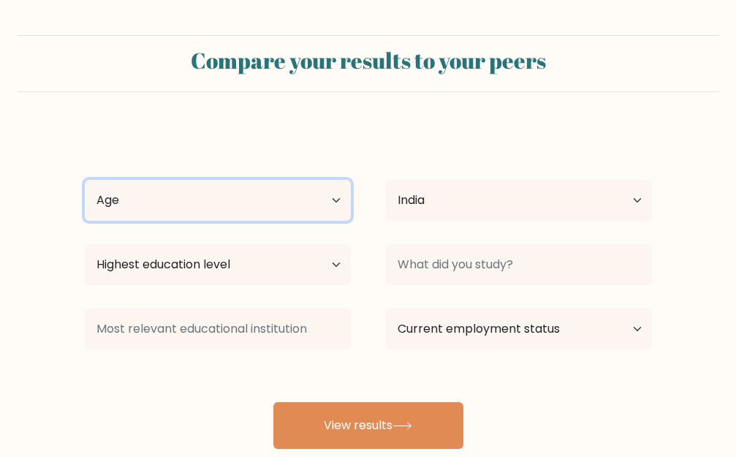
click at [322, 207] on select "Age Under [DEMOGRAPHIC_DATA] [DEMOGRAPHIC_DATA] [DEMOGRAPHIC_DATA] [DEMOGRAPHIC…" at bounding box center [218, 200] width 266 height 41
select select "18_24"
click at [85, 180] on select "Age Under [DEMOGRAPHIC_DATA] [DEMOGRAPHIC_DATA] [DEMOGRAPHIC_DATA] [DEMOGRAPHIC…" at bounding box center [218, 200] width 266 height 41
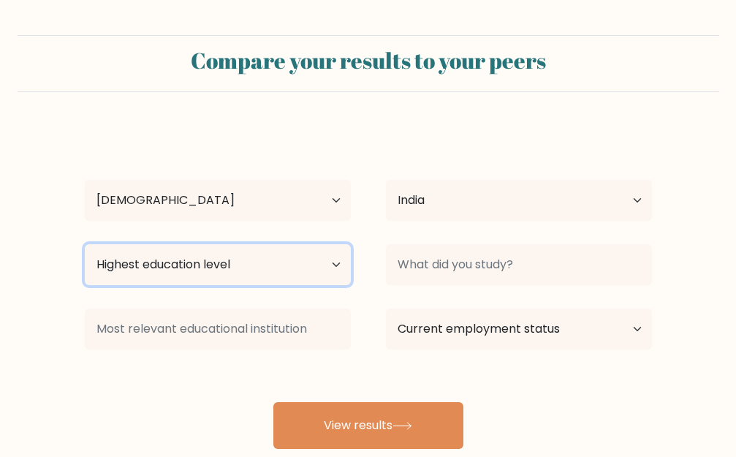
click at [263, 271] on select "Highest education level No schooling Primary Lower Secondary Upper Secondary Oc…" at bounding box center [218, 264] width 266 height 41
select select "upper_secondary"
click at [85, 244] on select "Highest education level No schooling Primary Lower Secondary Upper Secondary Oc…" at bounding box center [218, 264] width 266 height 41
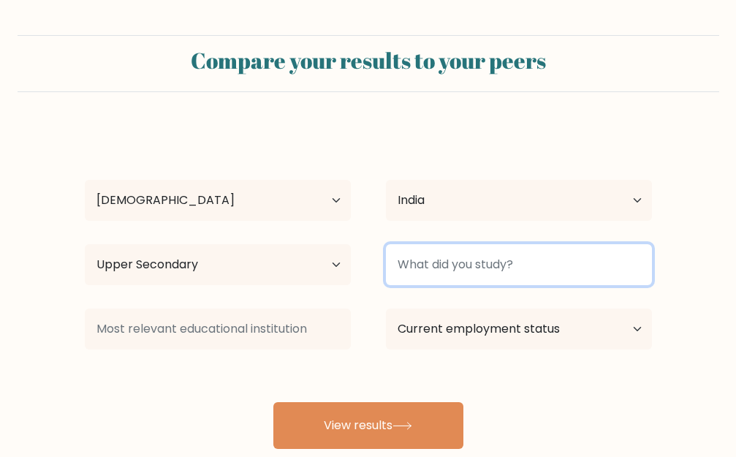
click at [445, 265] on input at bounding box center [519, 264] width 266 height 41
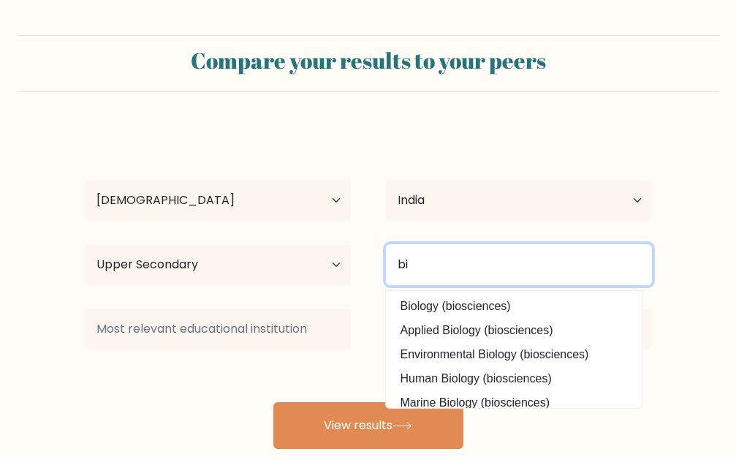
type input "b"
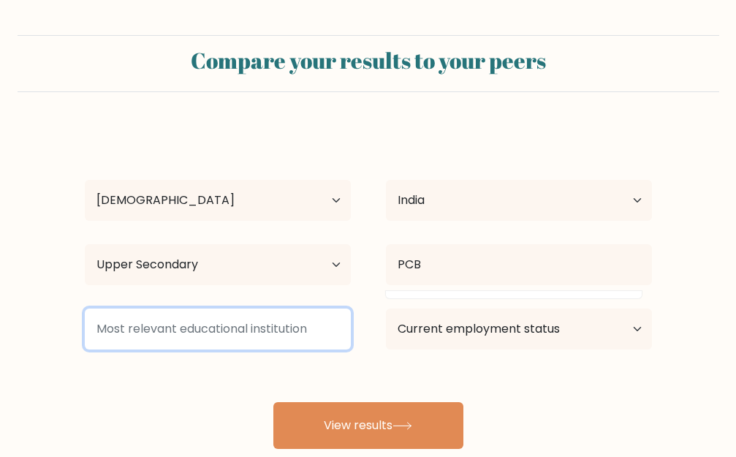
click at [310, 322] on input at bounding box center [218, 329] width 266 height 41
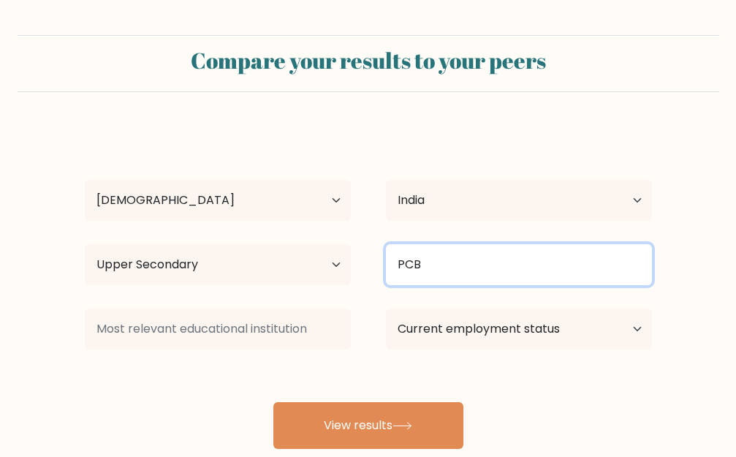
click at [440, 266] on input "PCB" at bounding box center [519, 264] width 266 height 41
type input "P"
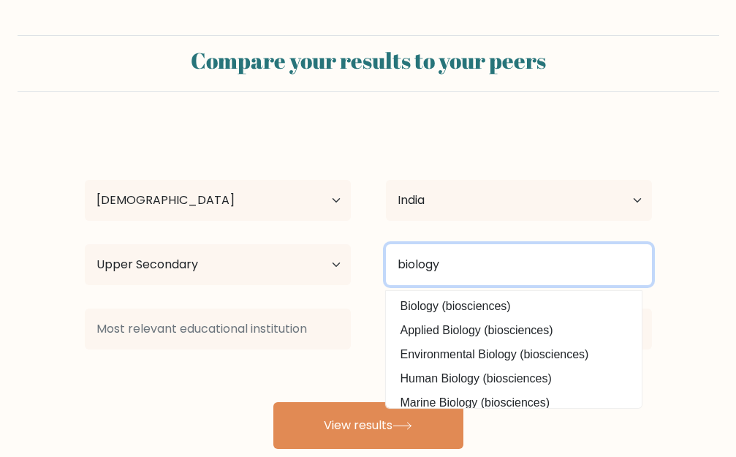
type input "biology"
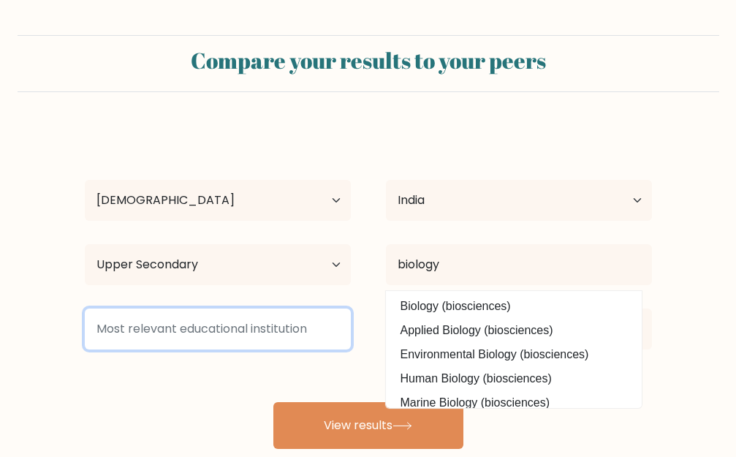
click at [189, 328] on input at bounding box center [218, 329] width 266 height 41
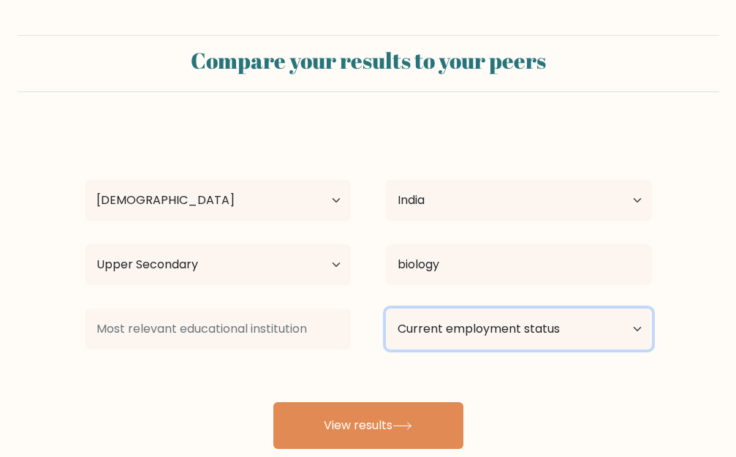
click at [502, 330] on select "Current employment status Employed Student Retired Other / prefer not to answer" at bounding box center [519, 329] width 266 height 41
select select "student"
click at [386, 309] on select "Current employment status Employed Student Retired Other / prefer not to answer" at bounding box center [519, 329] width 266 height 41
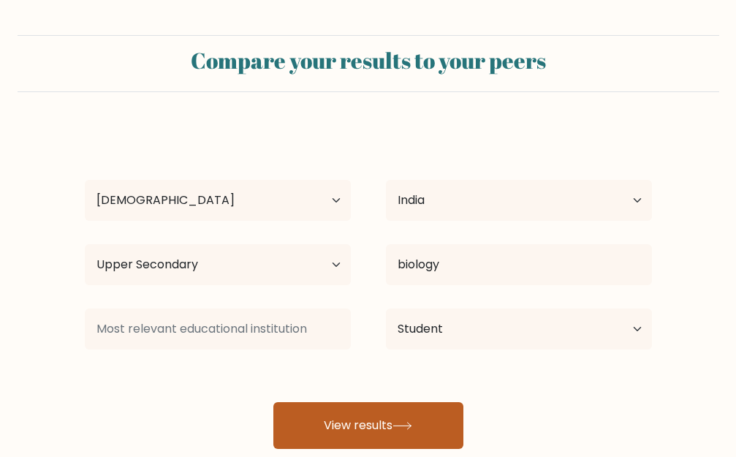
click at [379, 437] on button "View results" at bounding box center [368, 425] width 190 height 47
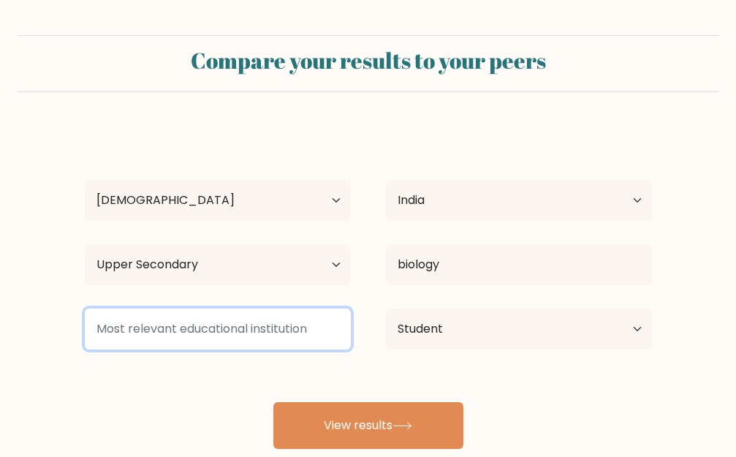
type input "a"
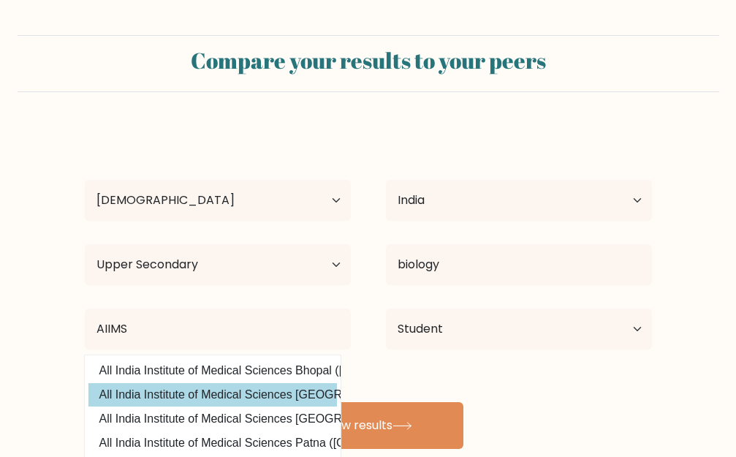
click at [312, 396] on option "All India Institute of Medical Sciences Delhi (India)" at bounding box center [212, 394] width 249 height 23
type input "All India Institute of Medical Sciences Delhi"
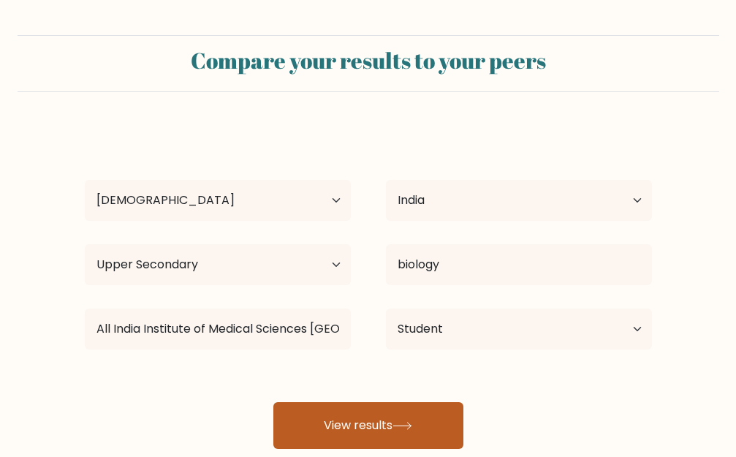
click at [348, 439] on button "View results" at bounding box center [368, 425] width 190 height 47
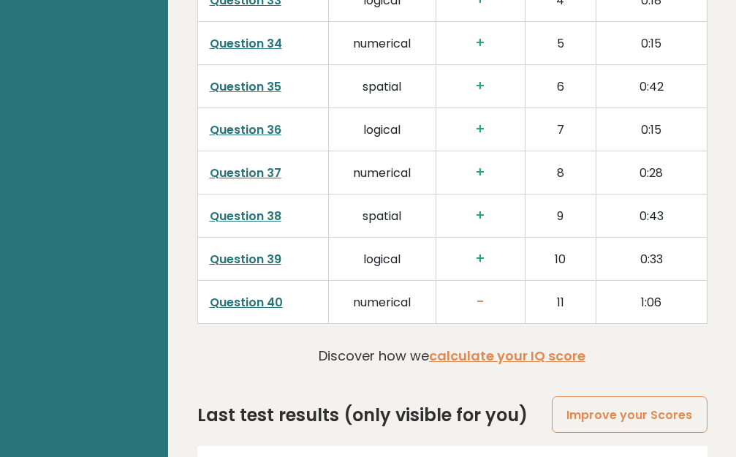
scroll to position [3959, 0]
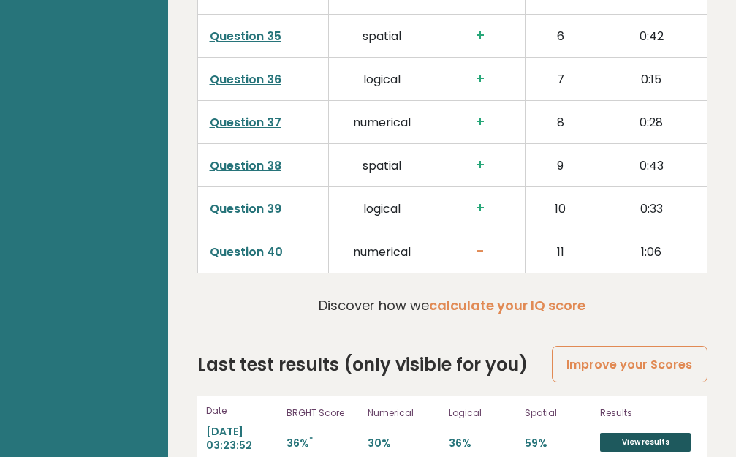
click at [606, 433] on link "View results" at bounding box center [645, 442] width 91 height 19
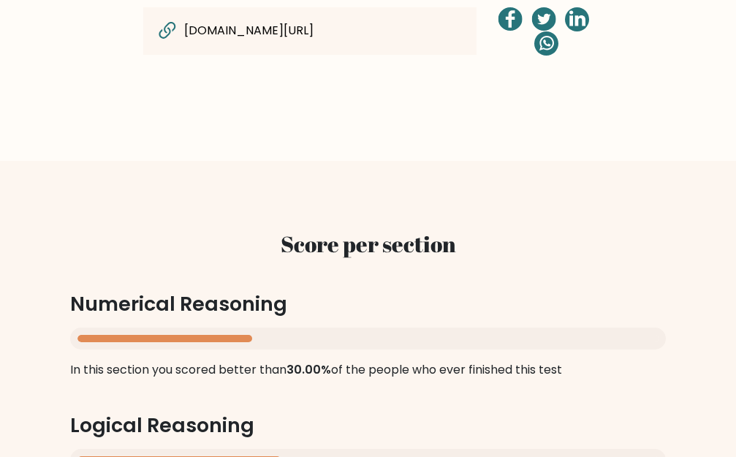
scroll to position [1258, 0]
